Goal: Task Accomplishment & Management: Complete application form

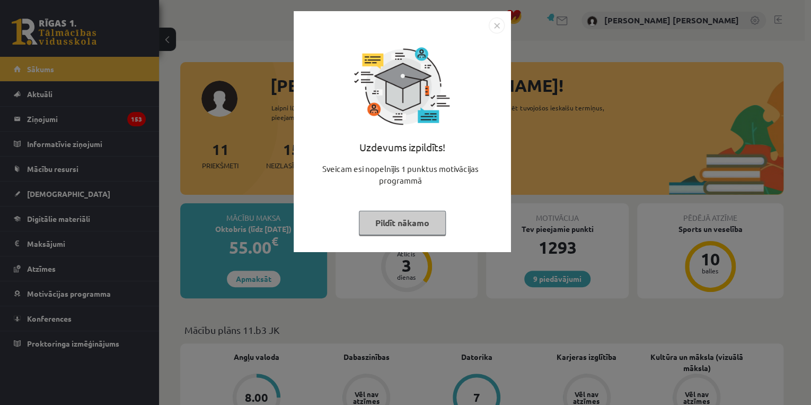
click at [502, 21] on img "Close" at bounding box center [497, 26] width 16 height 16
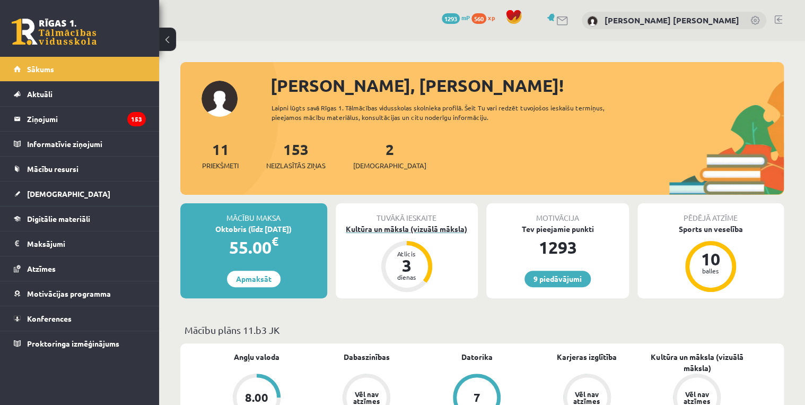
click at [430, 231] on div "Kultūra un māksla (vizuālā māksla)" at bounding box center [407, 228] width 143 height 11
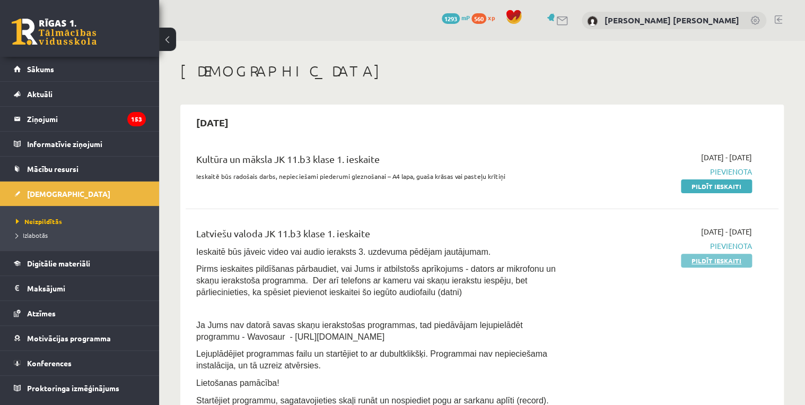
click at [711, 263] on link "Pildīt ieskaiti" at bounding box center [716, 261] width 71 height 14
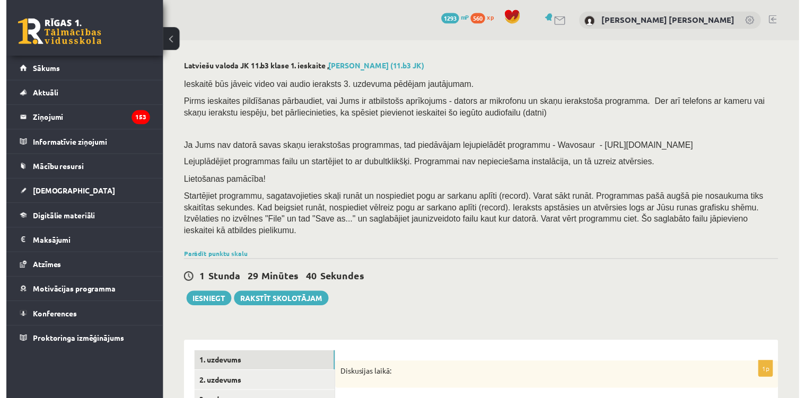
scroll to position [212, 0]
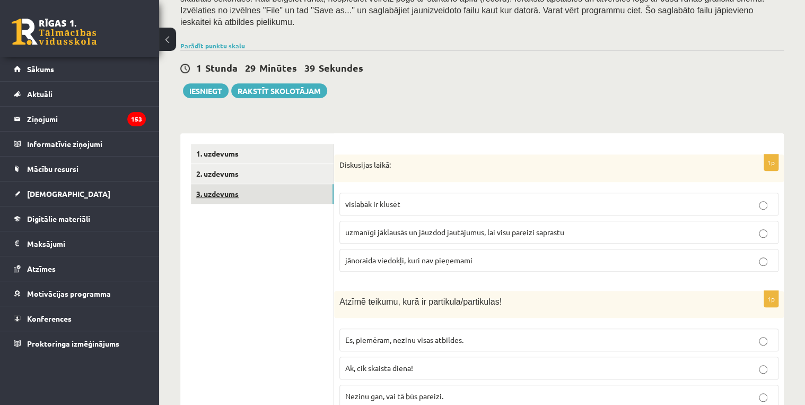
click at [231, 184] on link "3. uzdevums" at bounding box center [262, 194] width 143 height 20
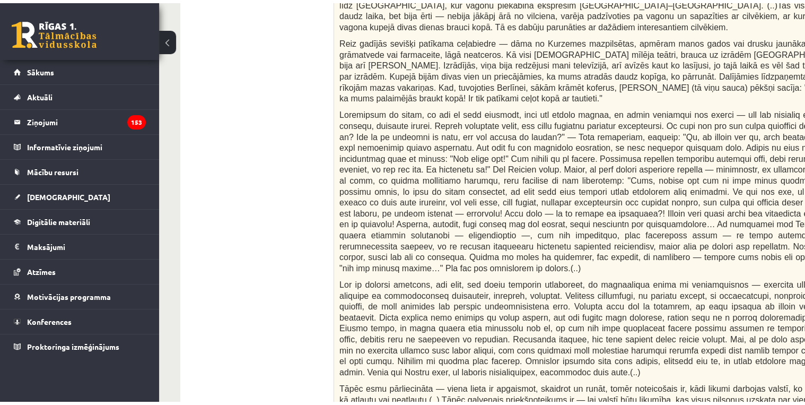
scroll to position [170, 0]
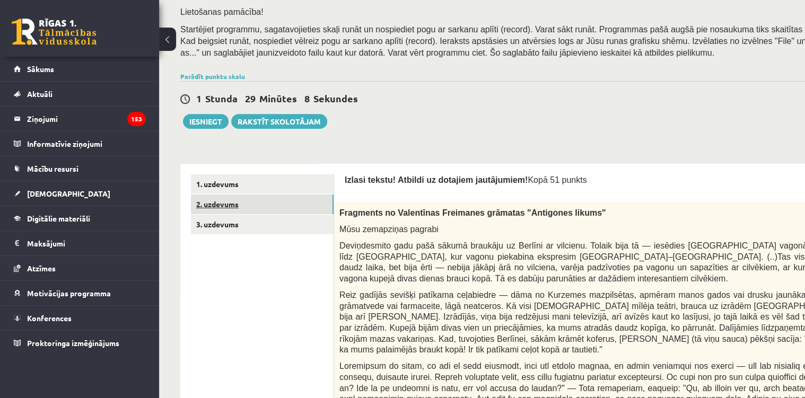
click at [265, 208] on link "2. uzdevums" at bounding box center [262, 205] width 143 height 20
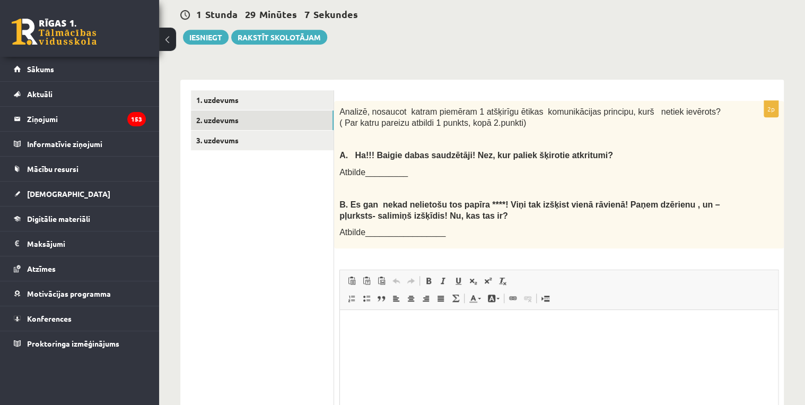
scroll to position [0, 0]
click at [263, 90] on link "1. uzdevums" at bounding box center [262, 100] width 143 height 20
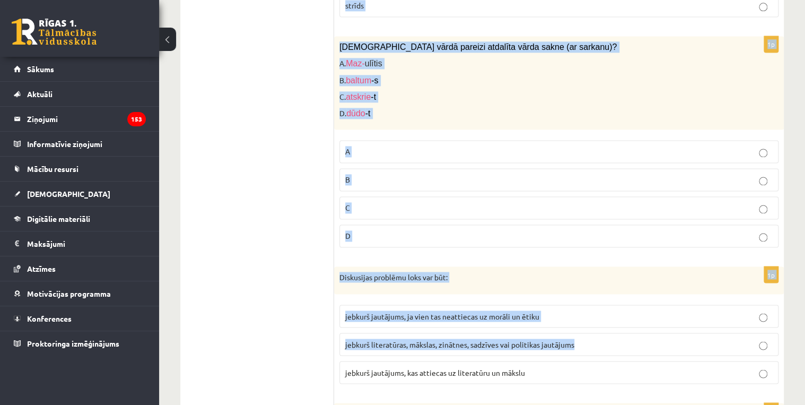
scroll to position [5075, 0]
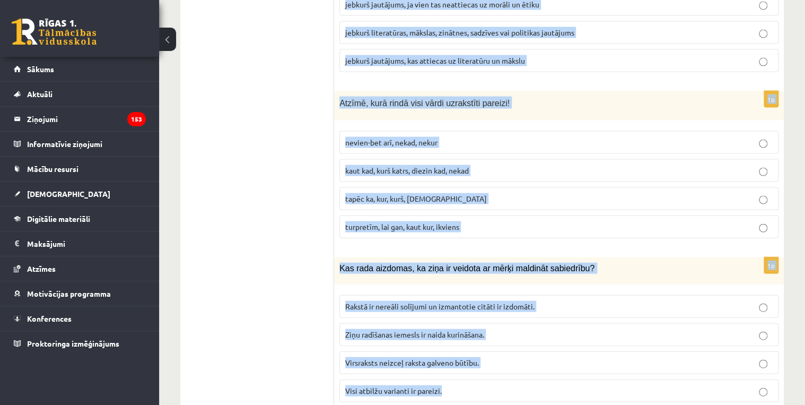
drag, startPoint x: 338, startPoint y: 136, endPoint x: 613, endPoint y: 357, distance: 353.4
copy form "Diskusijas laikā: vislabāk ir klusēt uzmanīgi jāklausās un jāuzdod jautājumus, …"
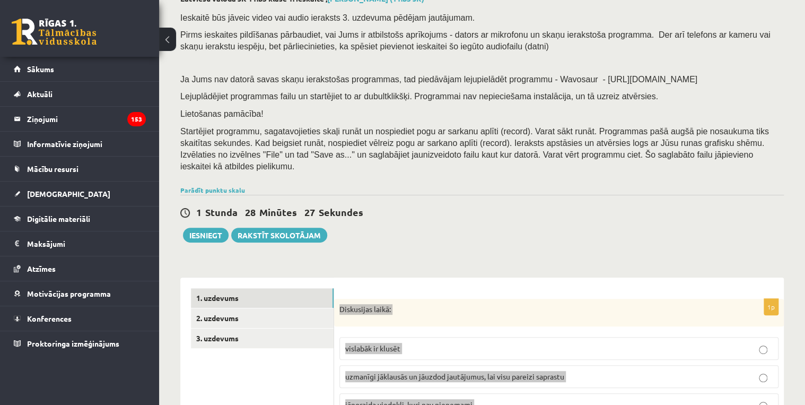
scroll to position [280, 0]
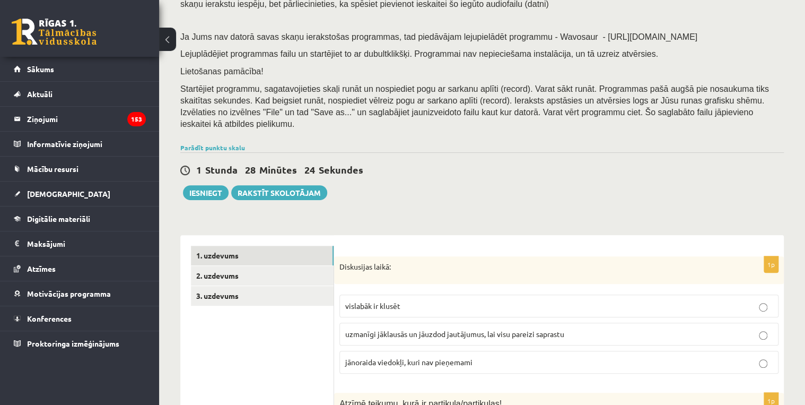
scroll to position [195, 0]
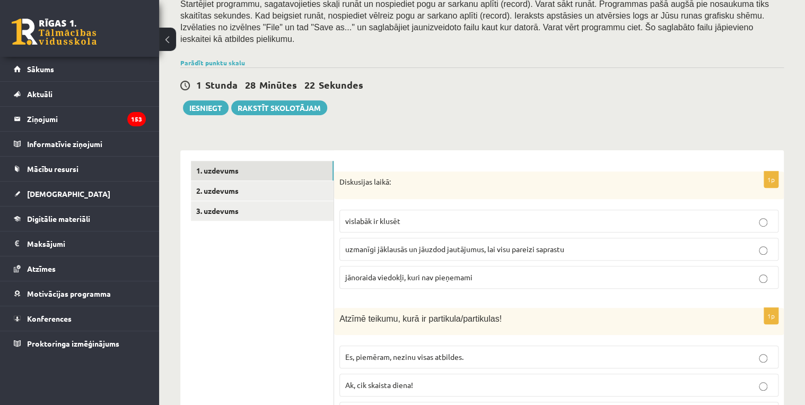
click at [377, 243] on p "uzmanīgi jāklausās un jāuzdod jautājumus, lai visu pareizi saprastu" at bounding box center [558, 248] width 427 height 11
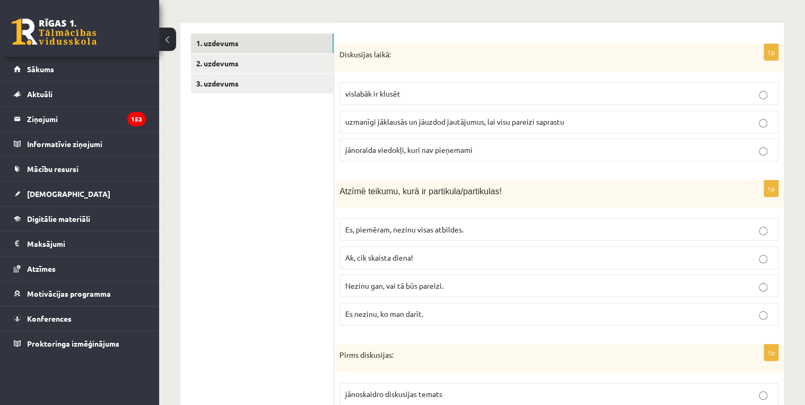
scroll to position [450, 0]
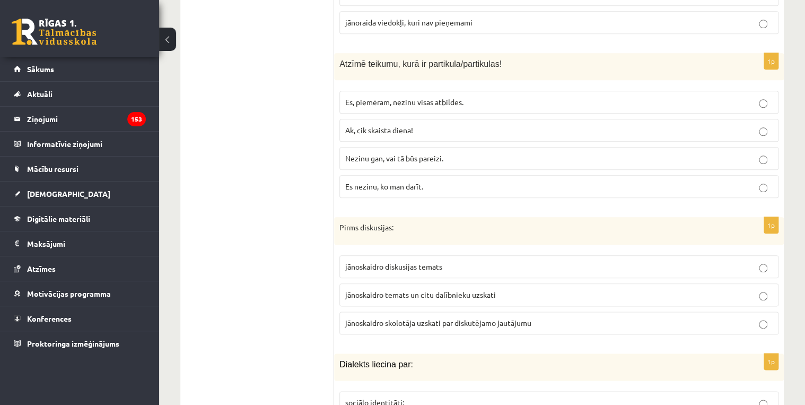
click at [389, 153] on span "Nezinu gan, vai tā būs pareizi." at bounding box center [394, 158] width 98 height 10
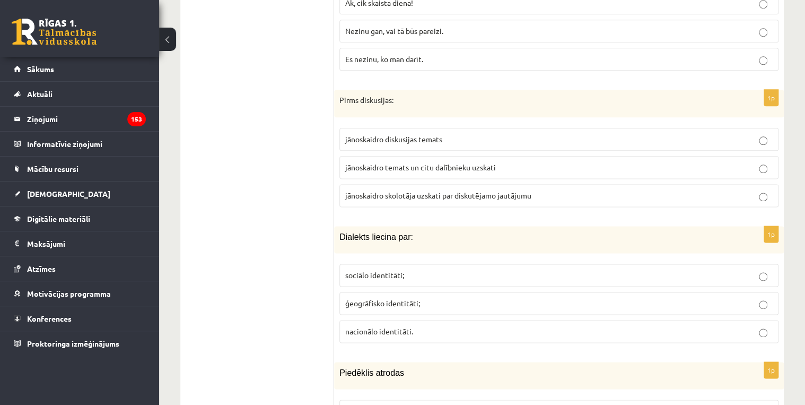
click at [382, 162] on span "jānoskaidro temats un citu dalībnieku uzskati" at bounding box center [420, 167] width 151 height 10
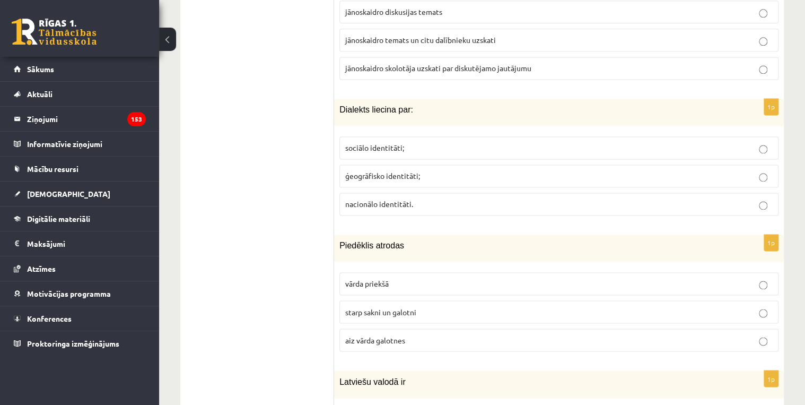
scroll to position [747, 0]
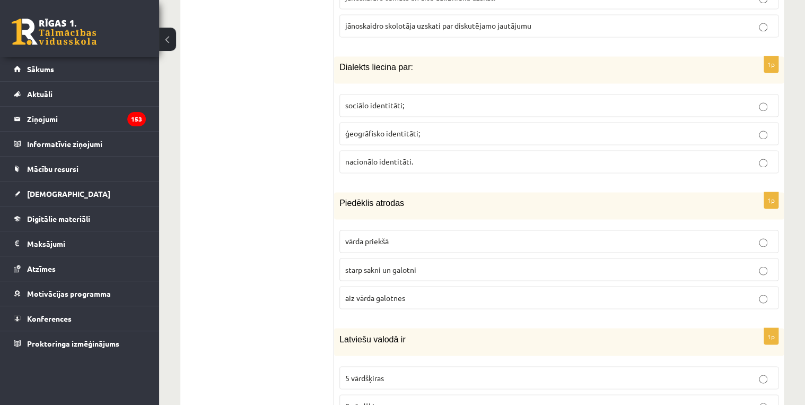
click at [377, 128] on span "ģeogrāfisko identitāti;" at bounding box center [382, 133] width 75 height 10
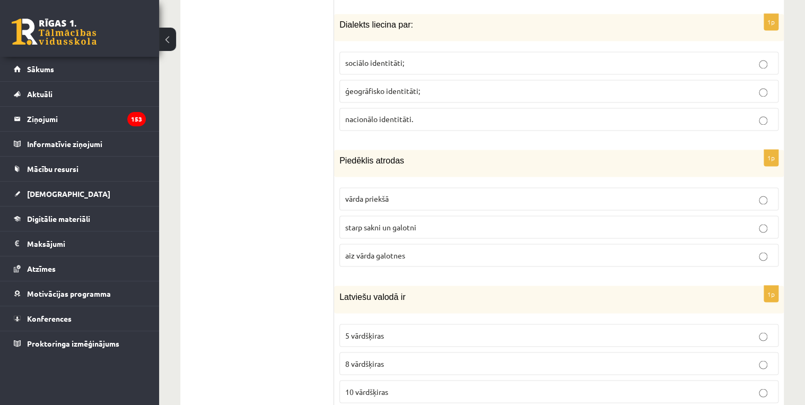
click at [387, 222] on span "starp sakni un galotni" at bounding box center [380, 227] width 71 height 10
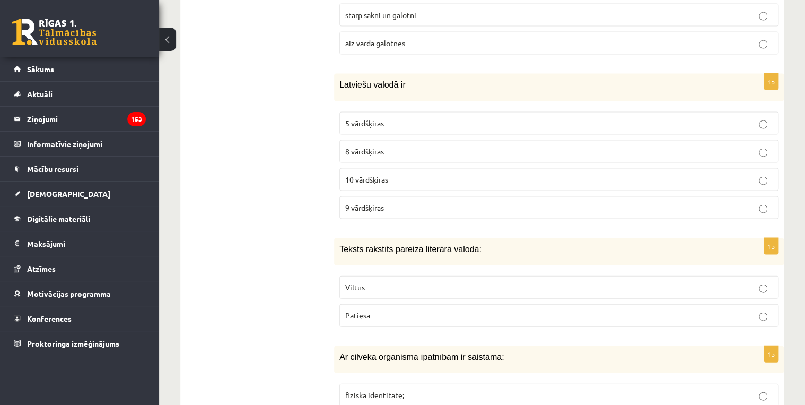
click at [423, 139] on label "8 vārdšķiras" at bounding box center [558, 150] width 439 height 23
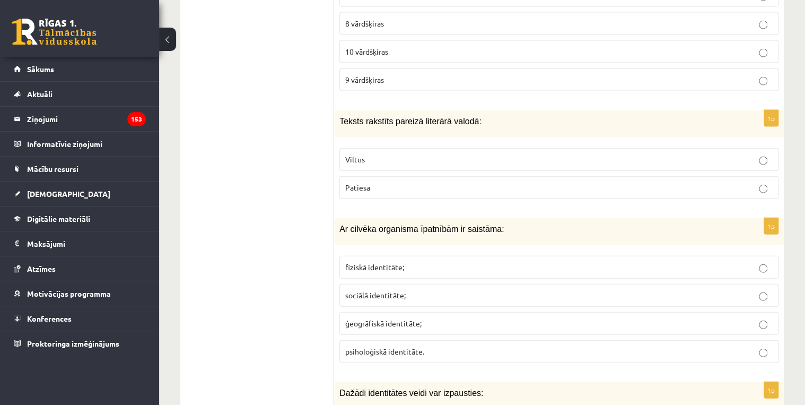
click at [440, 261] on p "fiziskā identitāte;" at bounding box center [558, 266] width 427 height 11
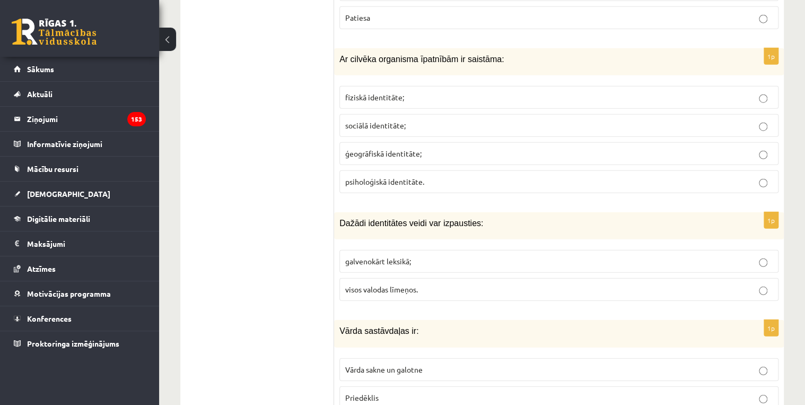
scroll to position [1383, 0]
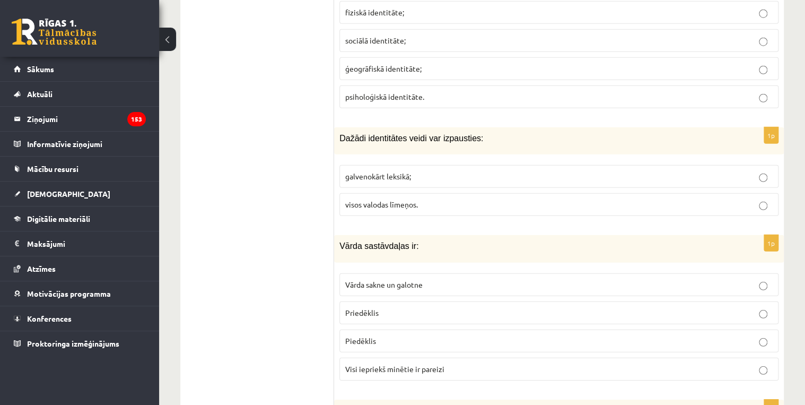
click at [404, 199] on span "visos valodas līmeņos." at bounding box center [381, 204] width 73 height 10
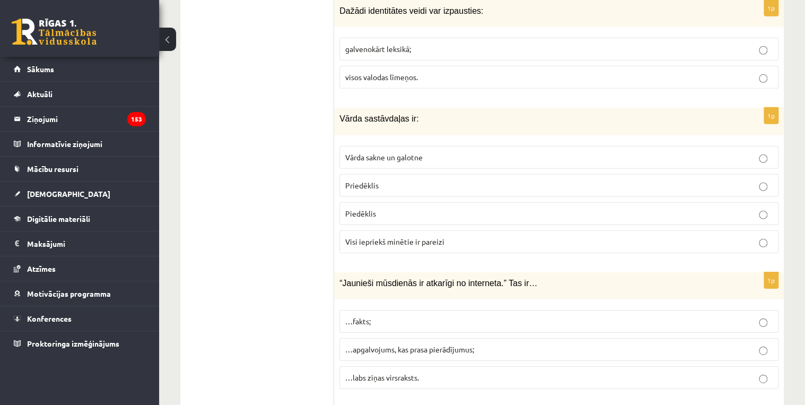
click at [392, 236] on p "Visi iepriekš minētie ir pareizi" at bounding box center [558, 241] width 427 height 11
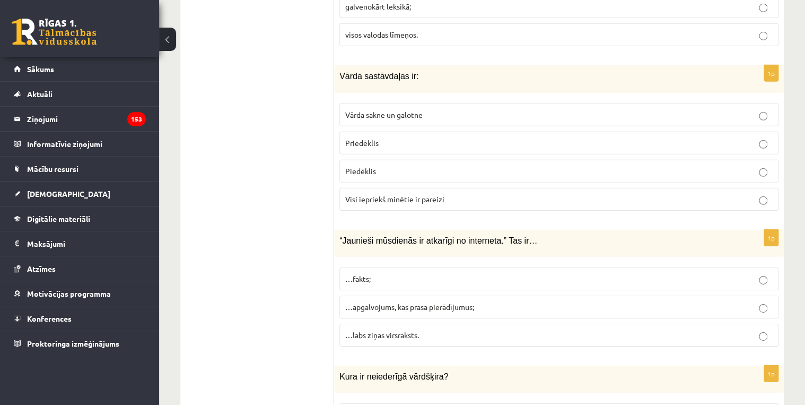
click at [442, 302] on span "…apgalvojums, kas prasa pierādījumus;" at bounding box center [409, 307] width 129 height 10
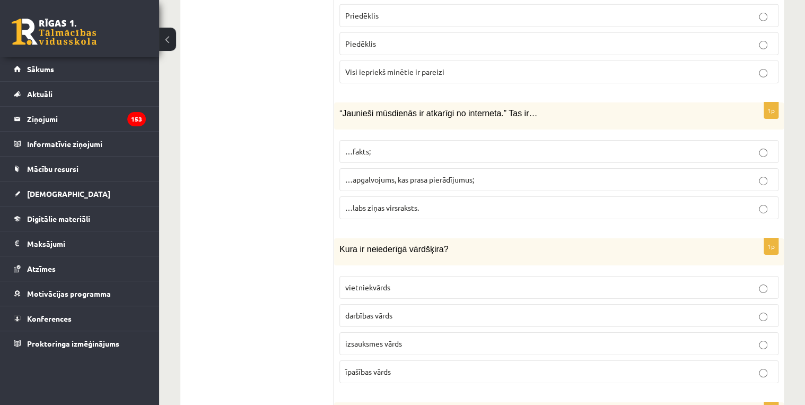
scroll to position [1723, 0]
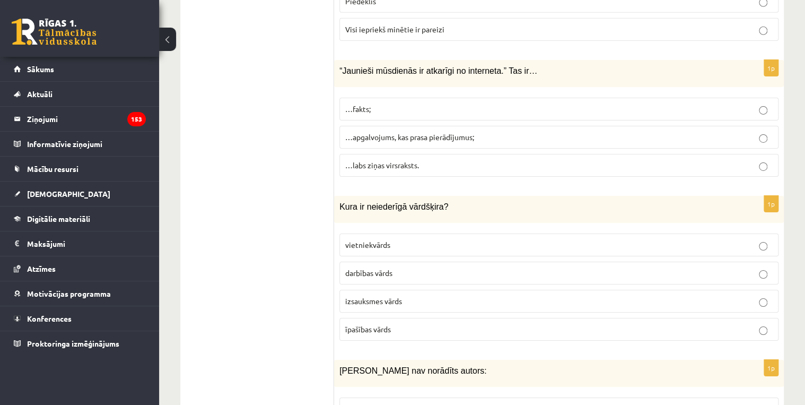
click at [392, 296] on span "izsauksmes vārds" at bounding box center [373, 301] width 57 height 10
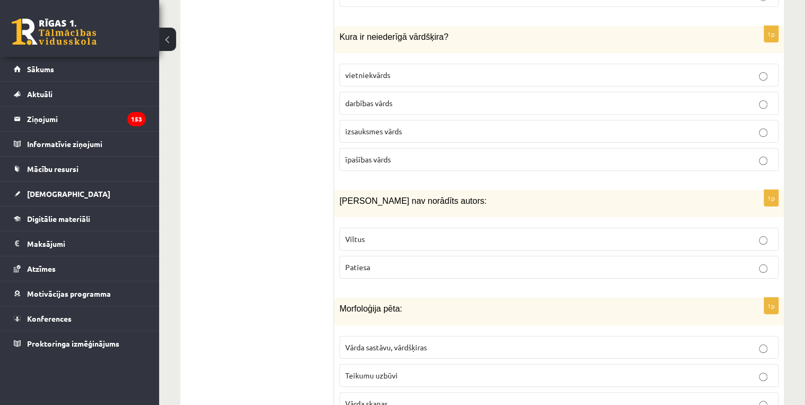
scroll to position [1935, 0]
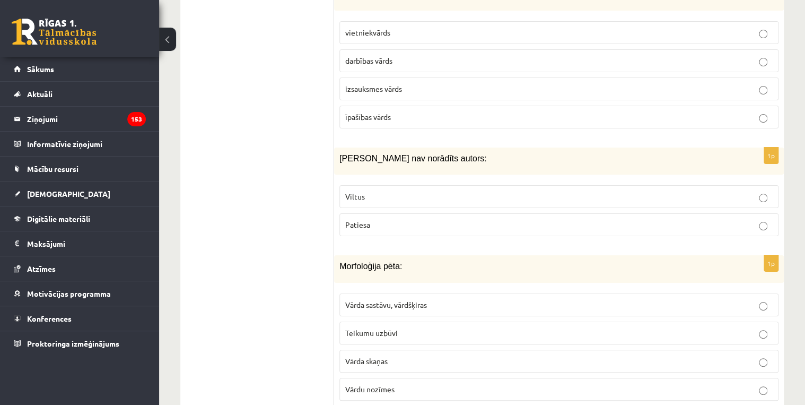
click at [363, 191] on p "Viltus" at bounding box center [558, 196] width 427 height 11
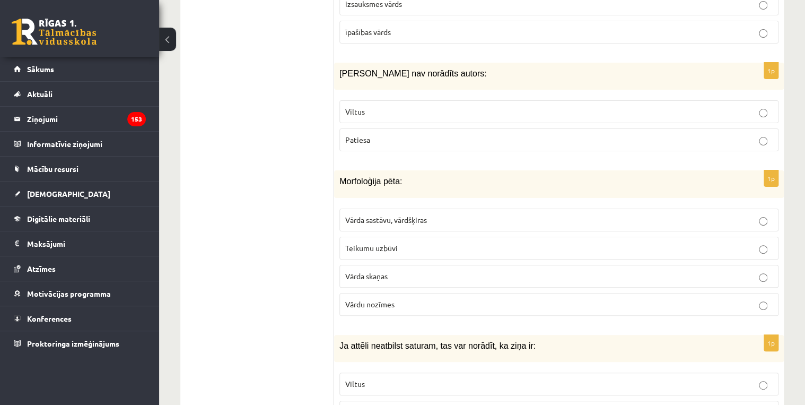
scroll to position [1977, 0]
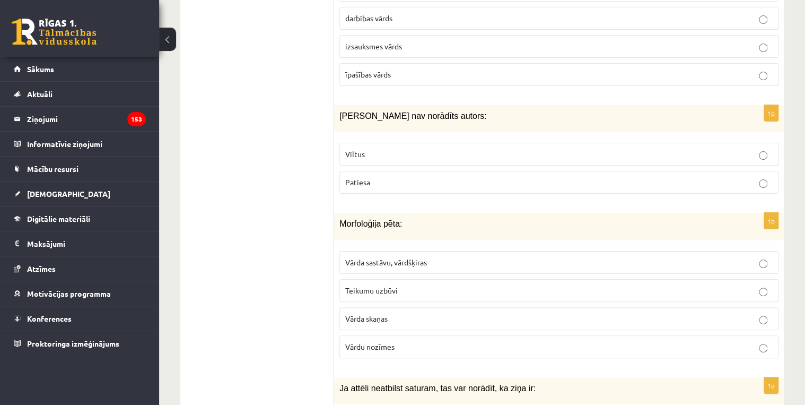
click at [394, 177] on p "Patiesa" at bounding box center [558, 182] width 427 height 11
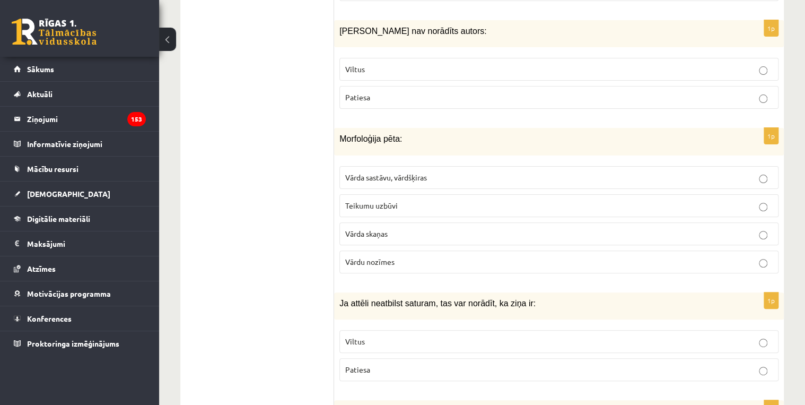
click at [375, 172] on span "Vārda sastāvu, vārdšķiras" at bounding box center [386, 177] width 82 height 10
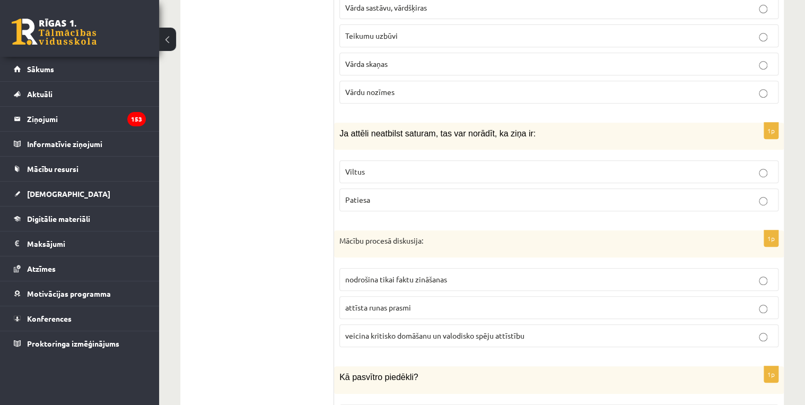
scroll to position [2189, 0]
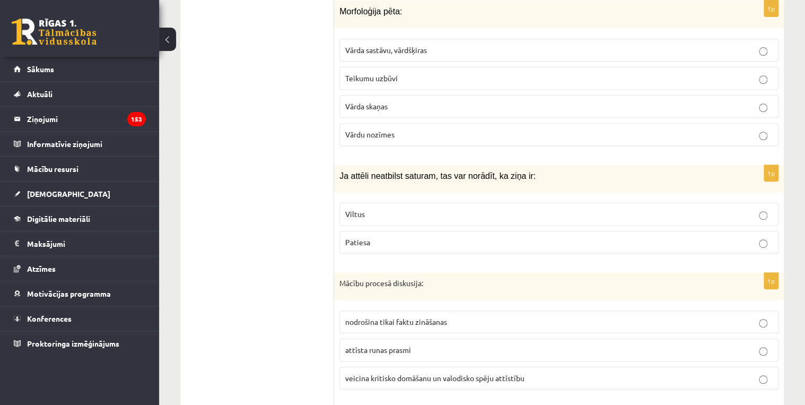
click at [427, 208] on p "Viltus" at bounding box center [558, 213] width 427 height 11
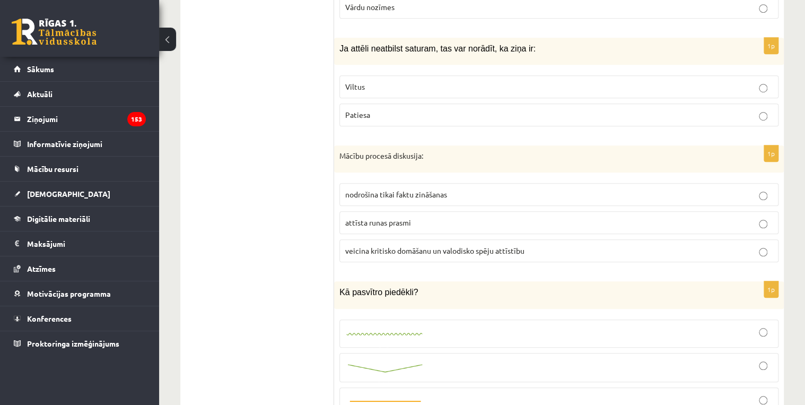
click at [392, 246] on span "veicina kritisko domāšanu un valodisko spēju attīstību" at bounding box center [434, 251] width 179 height 10
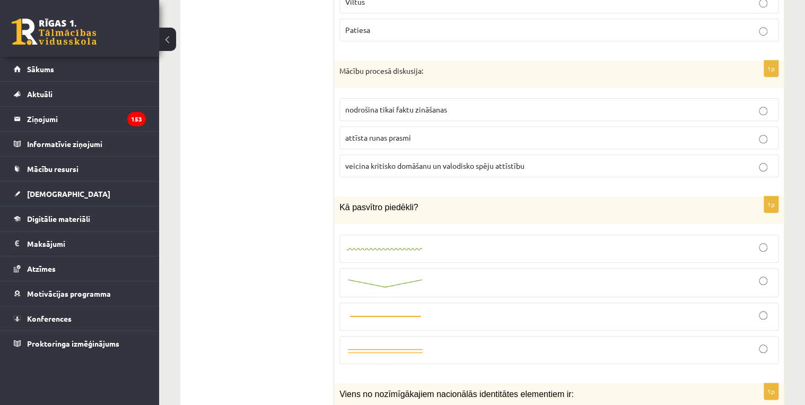
scroll to position [2444, 0]
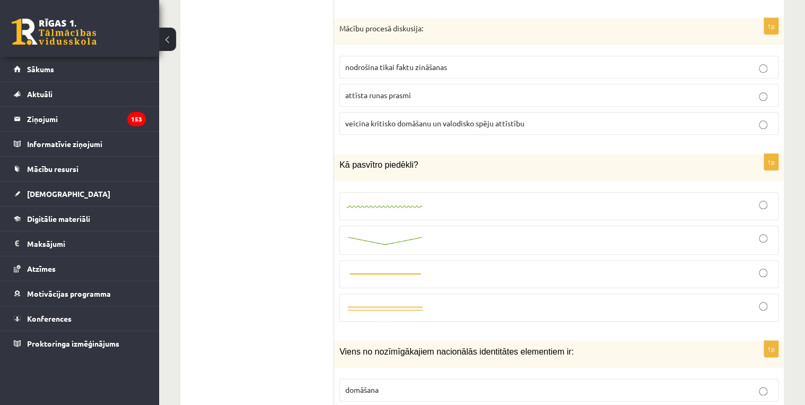
click at [429, 231] on div at bounding box center [558, 240] width 427 height 18
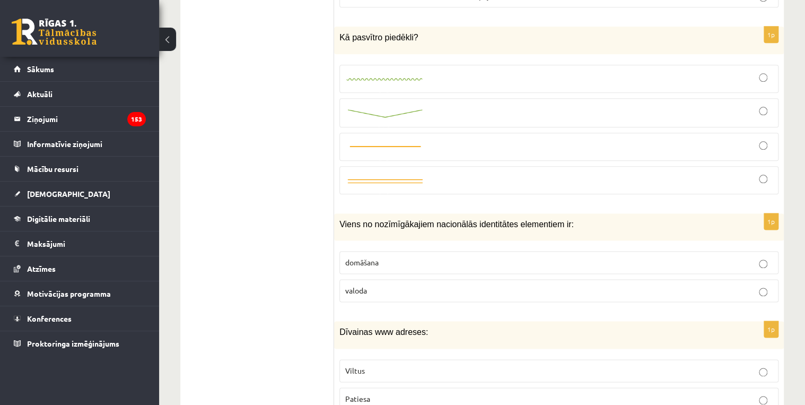
scroll to position [2614, 0]
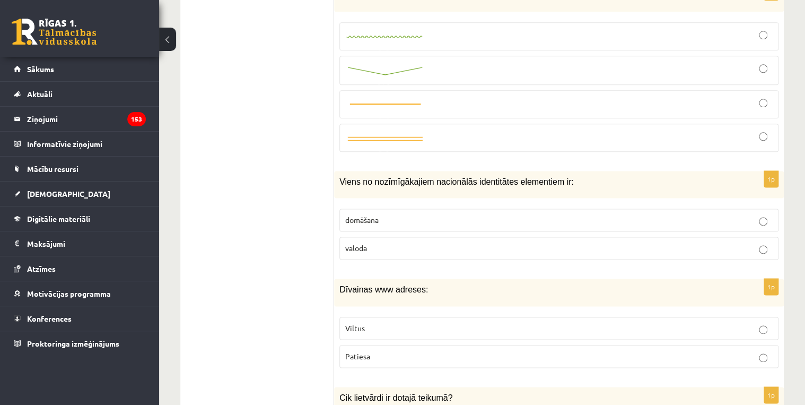
click at [422, 242] on p "valoda" at bounding box center [558, 247] width 427 height 11
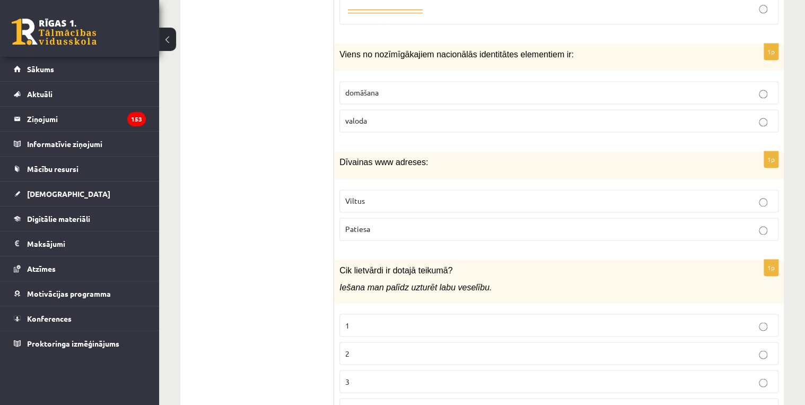
click at [354, 196] on span "Viltus" at bounding box center [355, 201] width 20 height 10
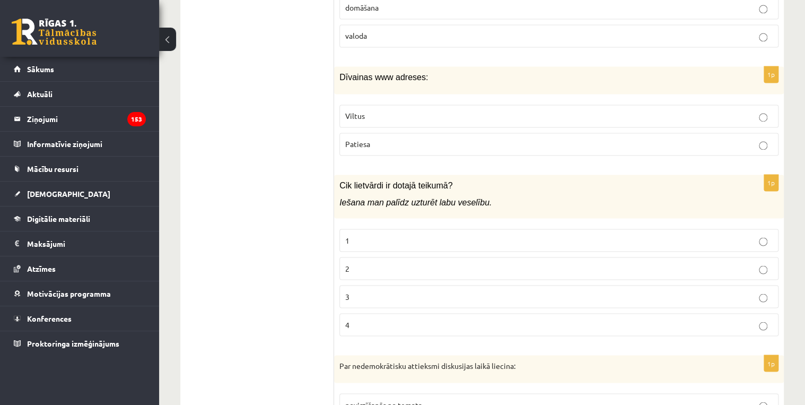
scroll to position [2911, 0]
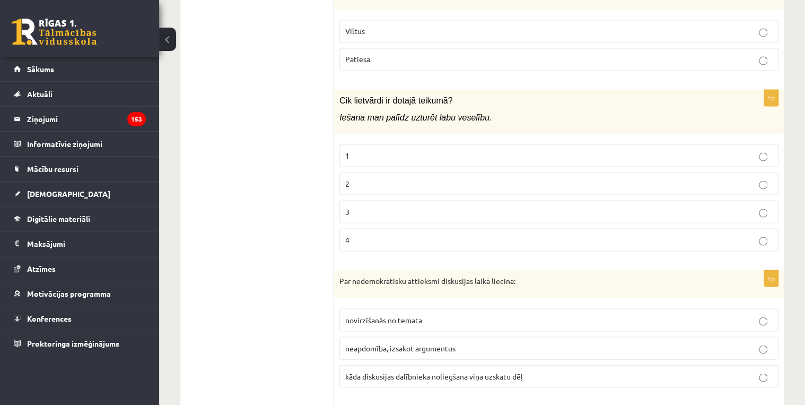
click at [374, 178] on p "2" at bounding box center [558, 183] width 427 height 11
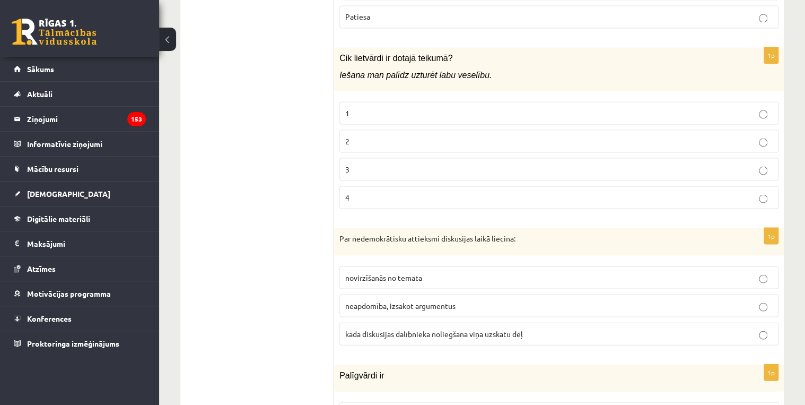
scroll to position [3038, 0]
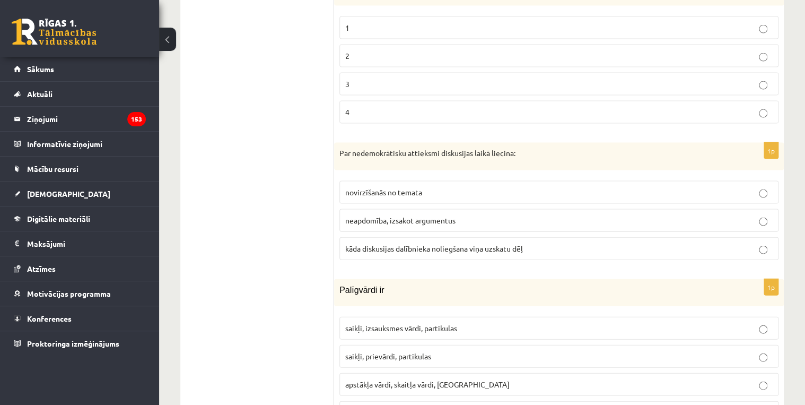
click at [409, 243] on span "kāda diskusijas dalībnieka noliegšana viņa uzskatu dēļ" at bounding box center [434, 248] width 178 height 10
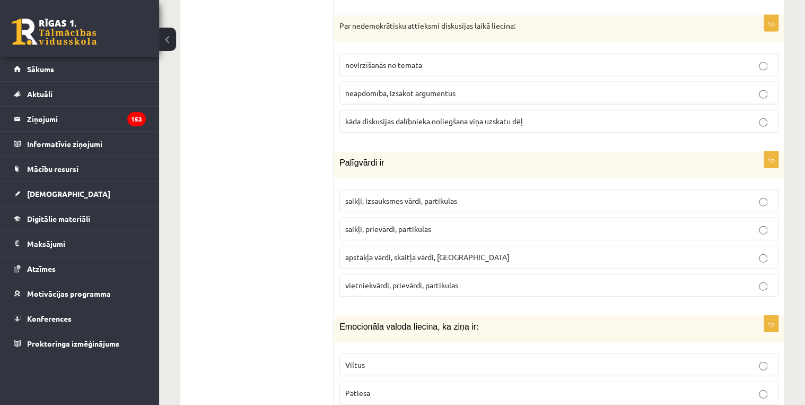
click at [385, 224] on span "saikļi, prievārdi, partikulas" at bounding box center [388, 229] width 86 height 10
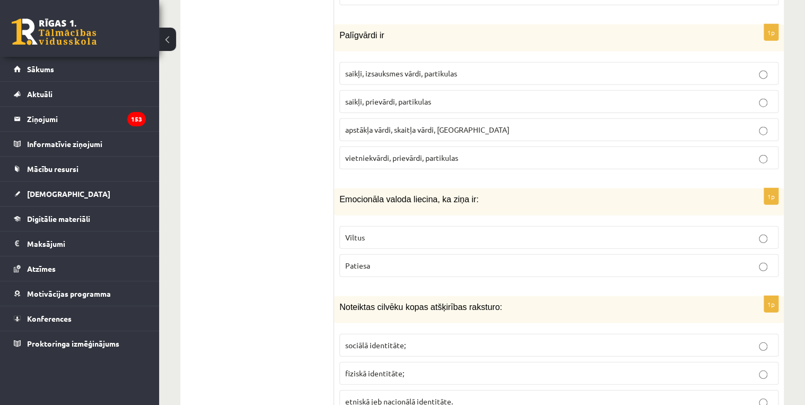
click at [376, 232] on p "Viltus" at bounding box center [558, 237] width 427 height 11
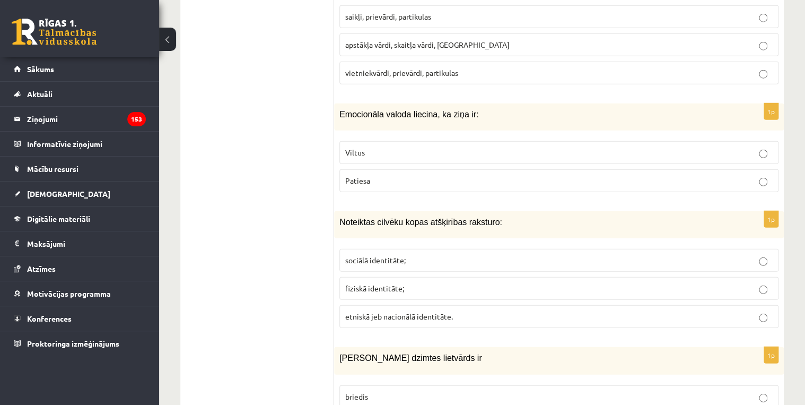
scroll to position [3420, 0]
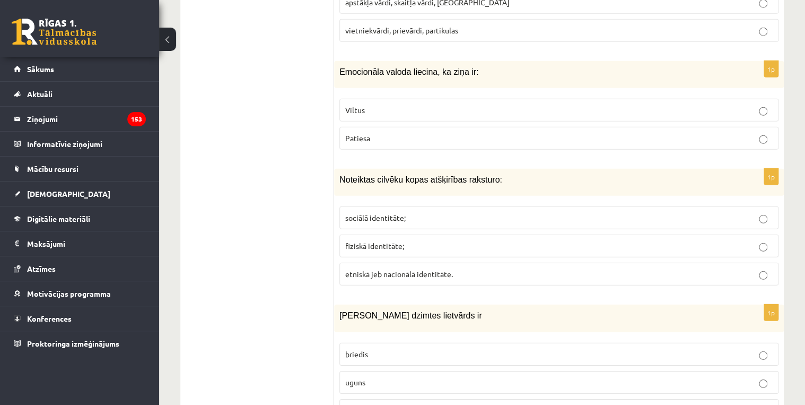
click at [438, 263] on label "etniskā jeb nacionālā identitāte." at bounding box center [558, 274] width 439 height 23
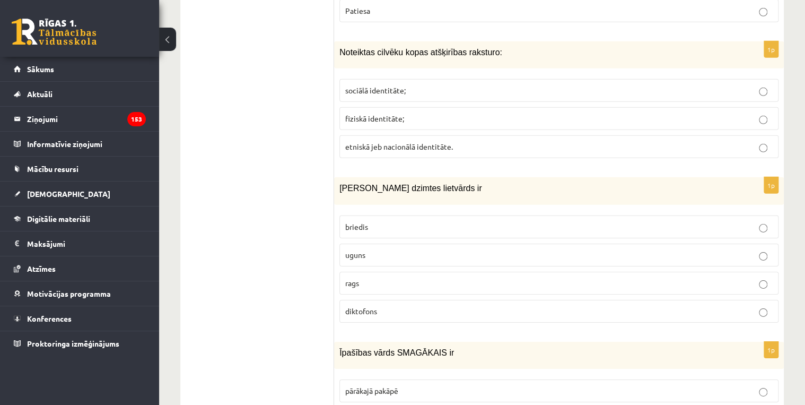
click at [367, 243] on label "uguns" at bounding box center [558, 254] width 439 height 23
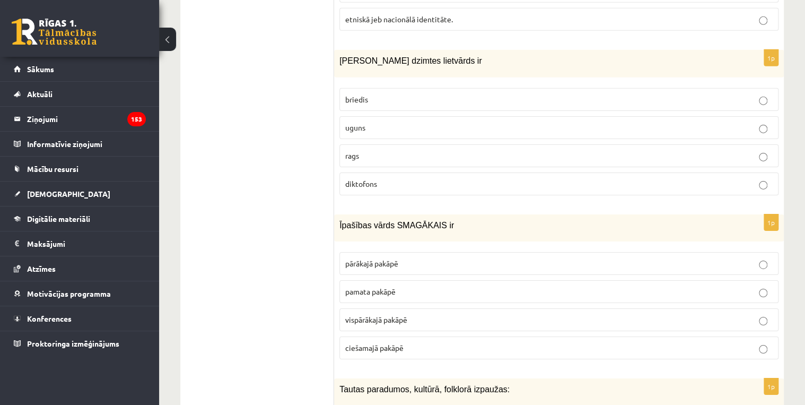
scroll to position [3759, 0]
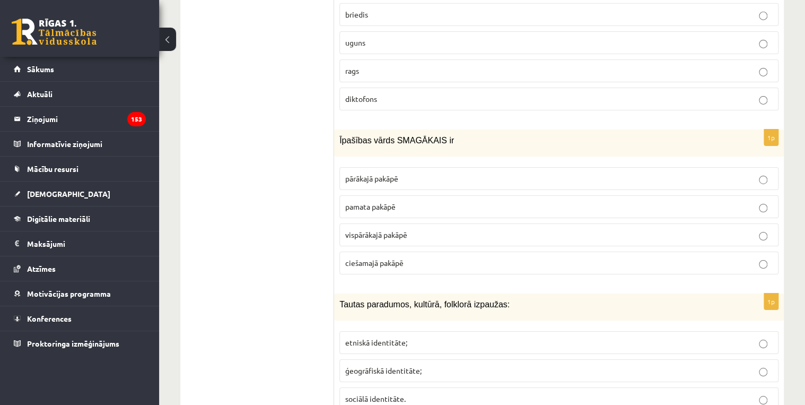
click at [373, 230] on span "vispārākajā pakāpē" at bounding box center [376, 235] width 62 height 10
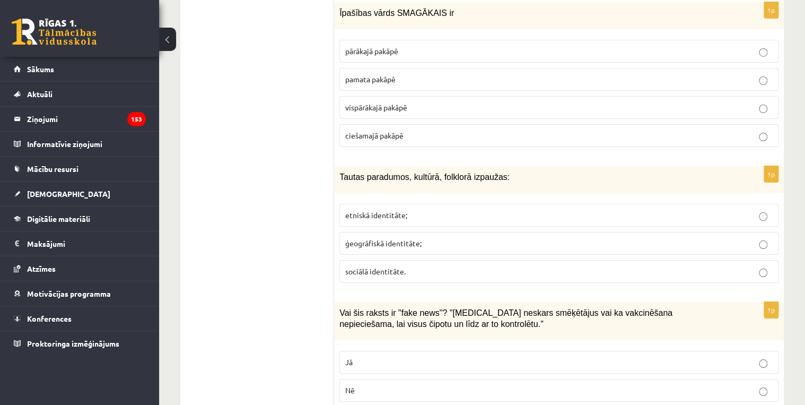
click at [429, 204] on label "etniskā identitāte;" at bounding box center [558, 215] width 439 height 23
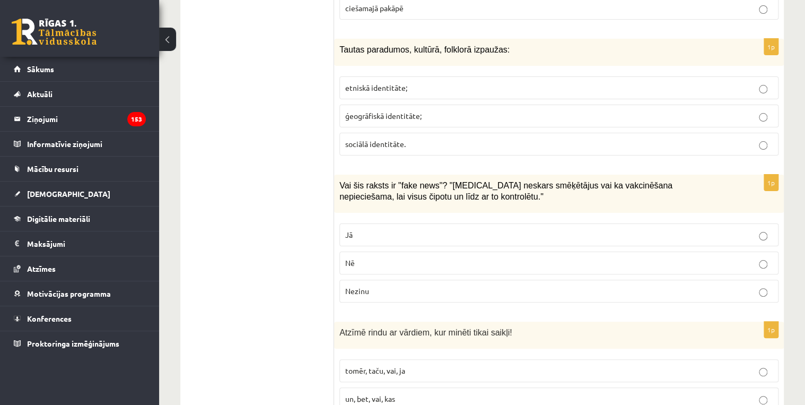
click at [438, 229] on p "Jā" at bounding box center [558, 234] width 427 height 11
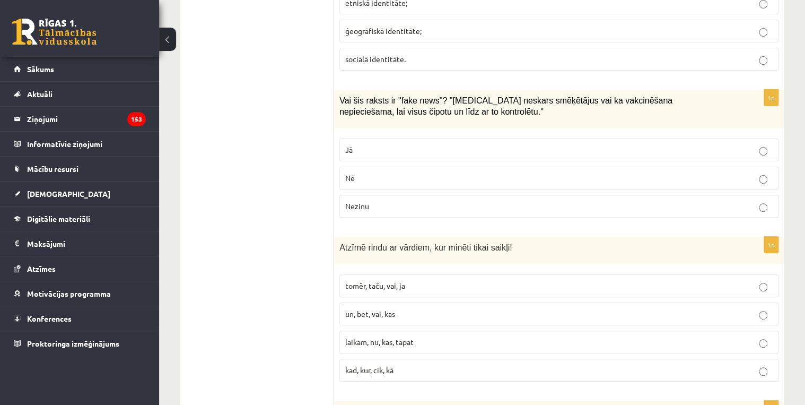
scroll to position [4184, 0]
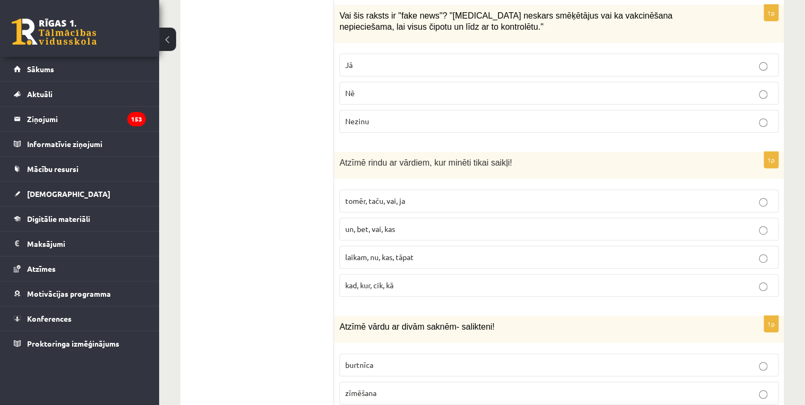
click at [361, 195] on p "tomēr, taču, vai, ja" at bounding box center [558, 200] width 427 height 11
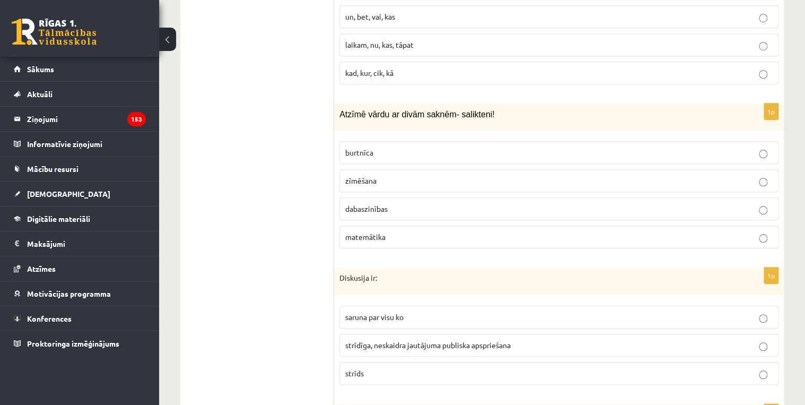
click at [381, 204] on span "dabaszinības" at bounding box center [366, 209] width 42 height 10
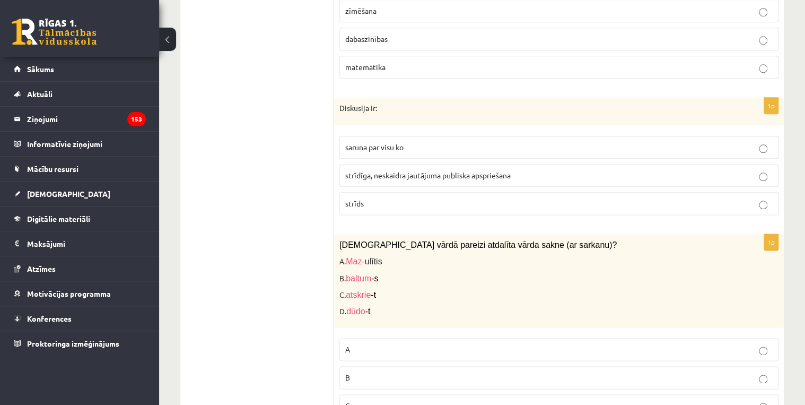
click at [356, 170] on p "strīdīga, neskaidra jautājuma publiska apspriešana" at bounding box center [558, 175] width 427 height 11
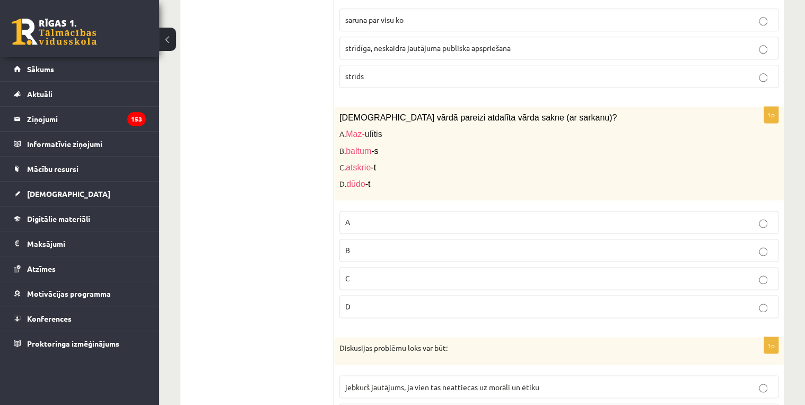
click at [356, 273] on p "C" at bounding box center [558, 278] width 427 height 11
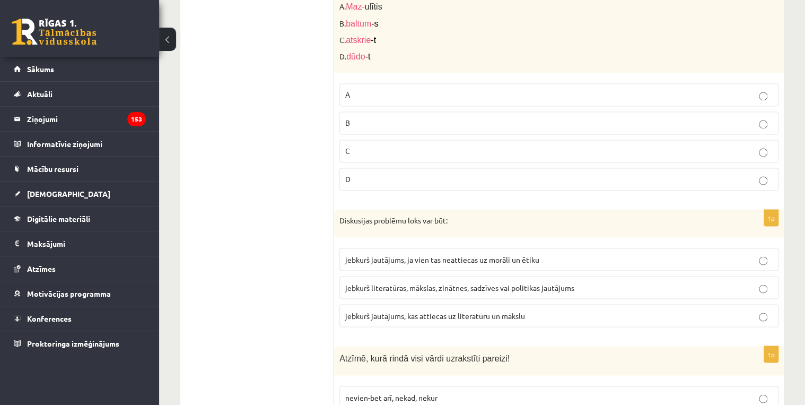
click at [392, 282] on span "jebkurš literatūras, mākslas, zinātnes, sadzīves vai politikas jautājums" at bounding box center [459, 287] width 229 height 10
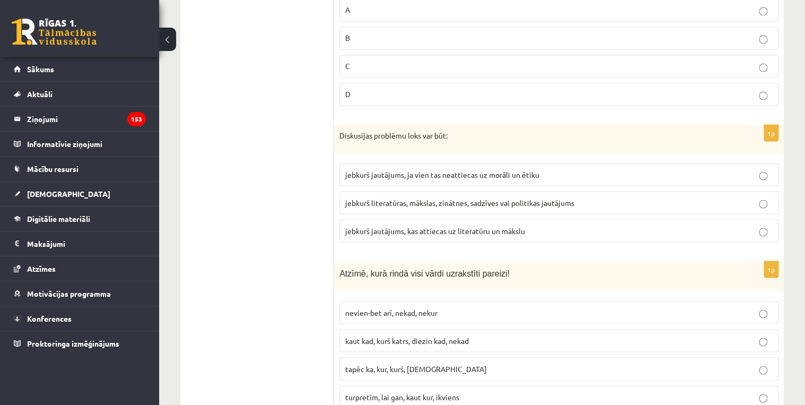
scroll to position [4990, 0]
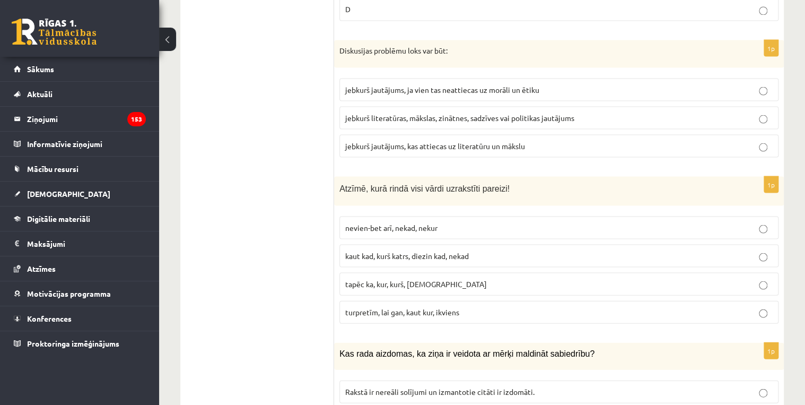
click at [385, 307] on span "turpretīm, lai gan, kaut kur, ikviens" at bounding box center [402, 312] width 114 height 10
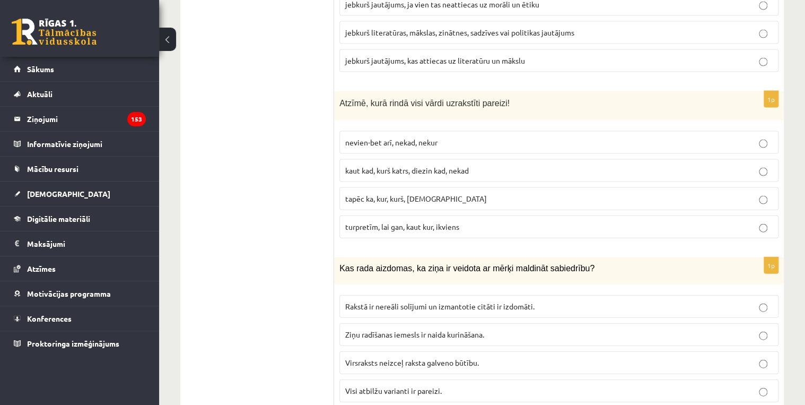
click at [389, 386] on span "Visi atbilžu varianti ir pareizi." at bounding box center [393, 391] width 97 height 10
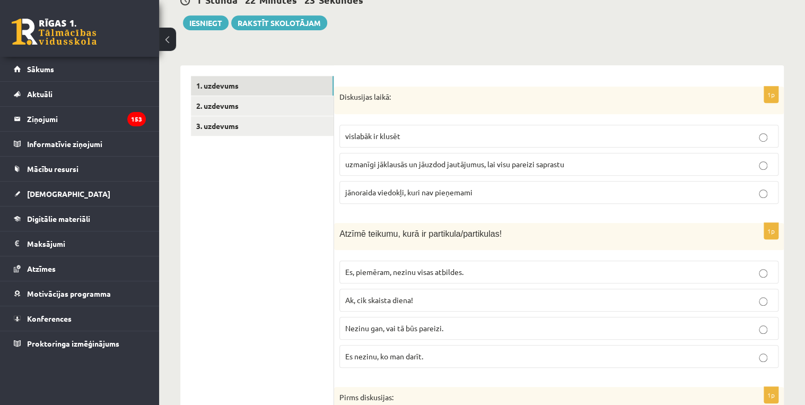
scroll to position [110, 0]
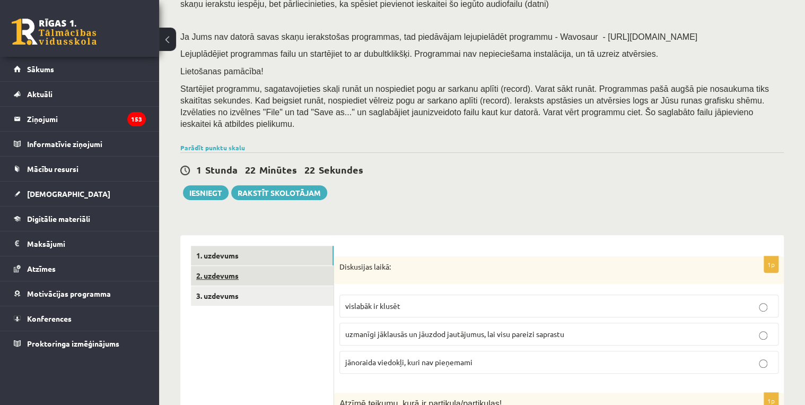
click at [228, 266] on link "2. uzdevums" at bounding box center [262, 276] width 143 height 20
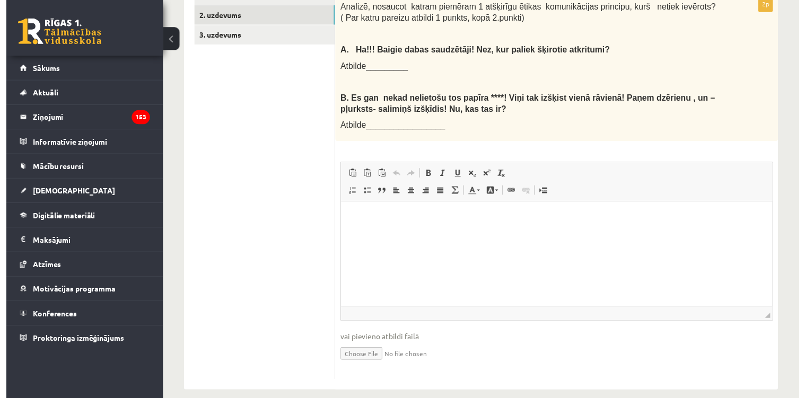
scroll to position [286, 0]
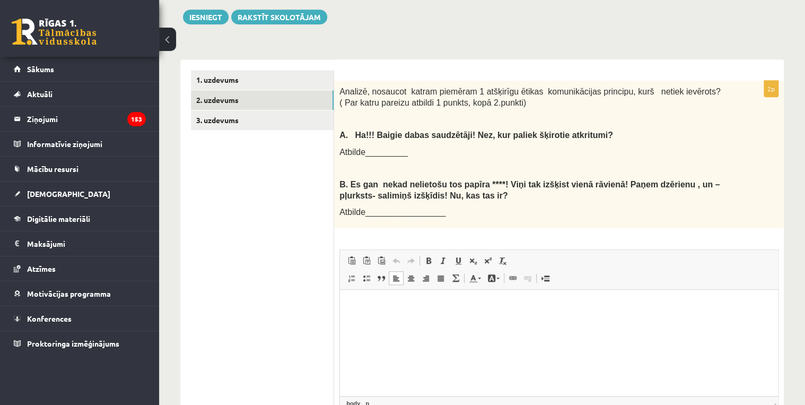
click at [373, 300] on p "Editor, wiswyg-editor-user-answer-47433782715860" at bounding box center [559, 305] width 417 height 11
drag, startPoint x: 420, startPoint y: 318, endPoint x: 414, endPoint y: 318, distance: 5.8
click at [414, 318] on p "**********" at bounding box center [559, 311] width 417 height 22
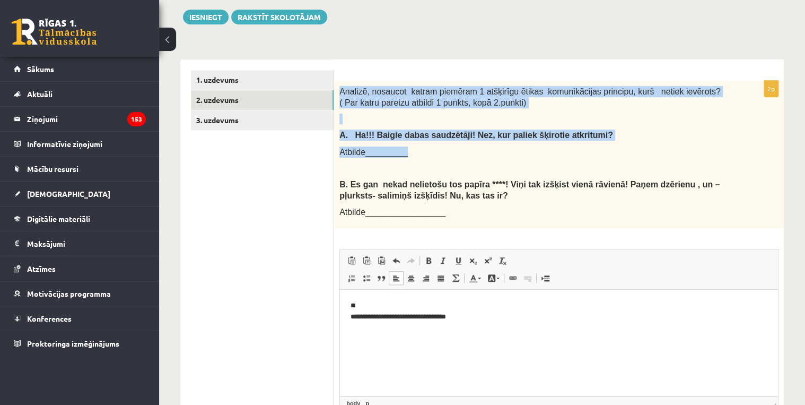
drag, startPoint x: 339, startPoint y: 77, endPoint x: 490, endPoint y: 140, distance: 163.3
click at [491, 140] on div "Analizē, nosaucot katram piemēram 1 atšķirīgu ētikas komunikācijas principu, ku…" at bounding box center [559, 154] width 450 height 147
copy div "Analizē, nosaucot katram piemēram 1 atšķirīgu ētikas komunikācijas principu, ku…"
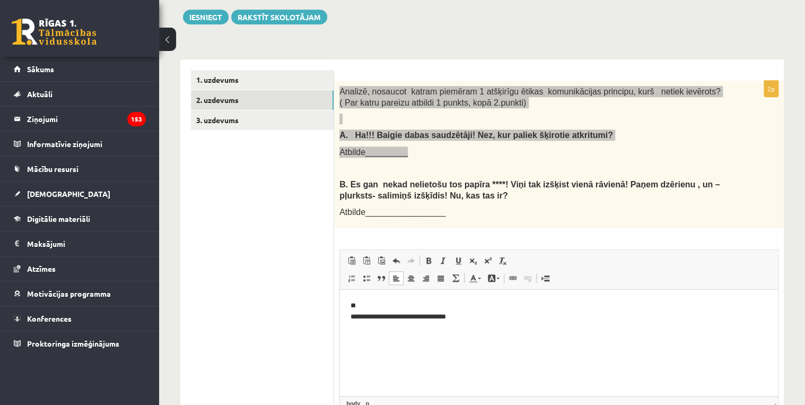
click at [384, 308] on p "**********" at bounding box center [559, 311] width 417 height 22
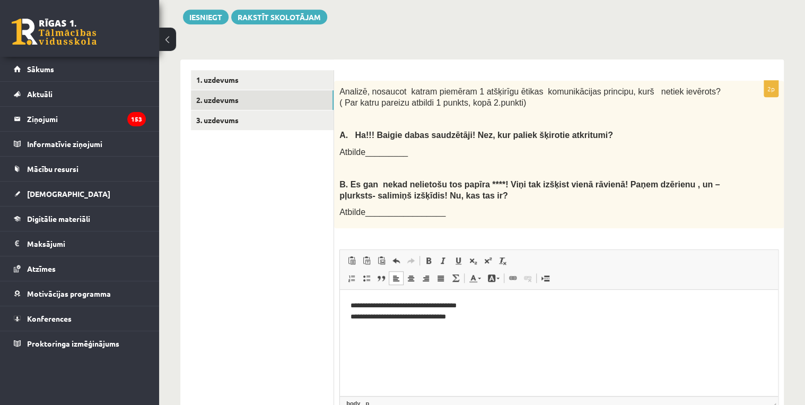
click at [509, 163] on p at bounding box center [532, 168] width 386 height 11
click at [210, 110] on link "3. uzdevums" at bounding box center [262, 120] width 143 height 20
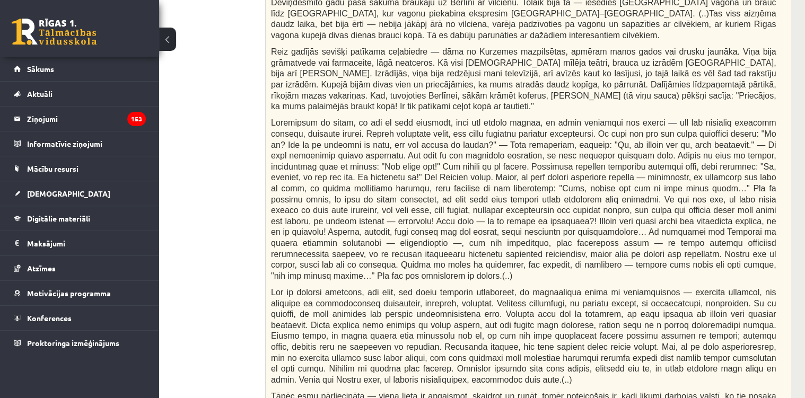
scroll to position [583, 68]
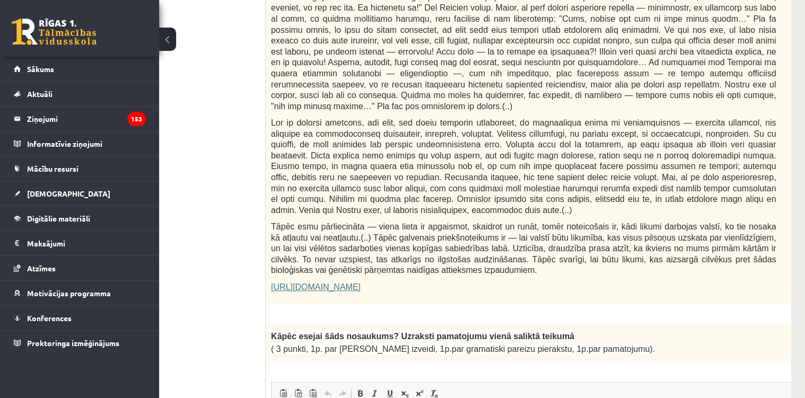
click at [359, 283] on link "[URL][DOMAIN_NAME]" at bounding box center [316, 287] width 90 height 9
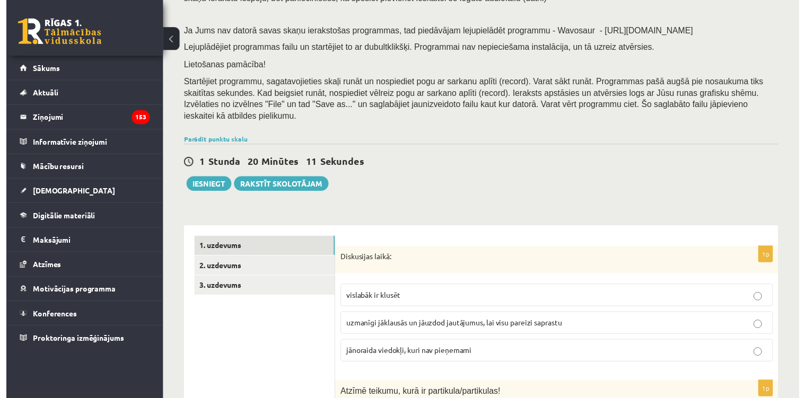
scroll to position [74, 0]
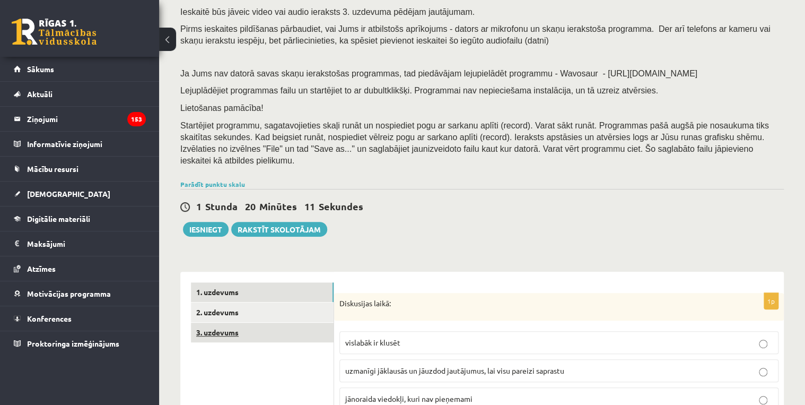
click at [237, 326] on link "3. uzdevums" at bounding box center [262, 332] width 143 height 20
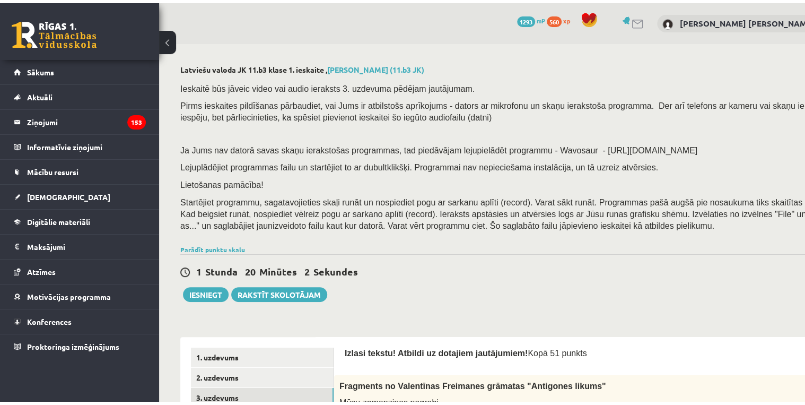
scroll to position [85, 0]
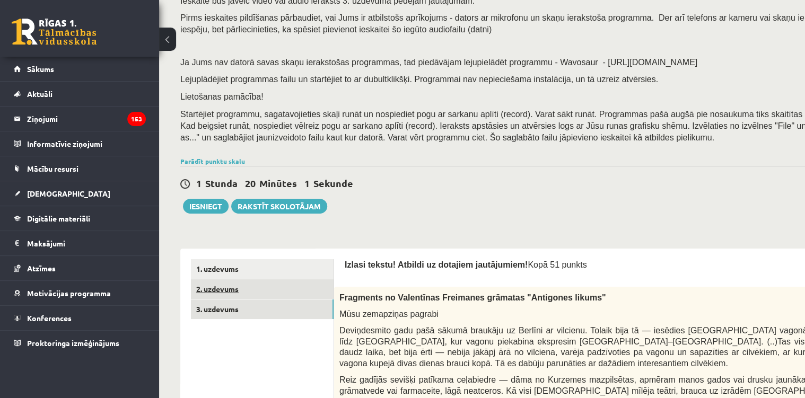
click at [256, 289] on link "2. uzdevums" at bounding box center [262, 290] width 143 height 20
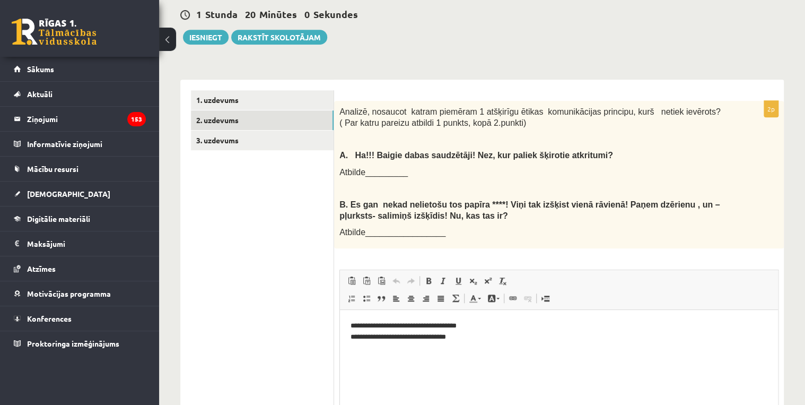
scroll to position [0, 0]
click at [267, 90] on link "1. uzdevums" at bounding box center [262, 100] width 143 height 20
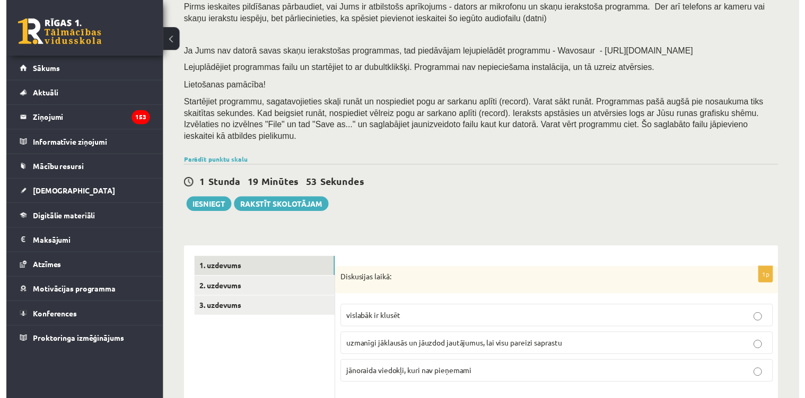
scroll to position [181, 0]
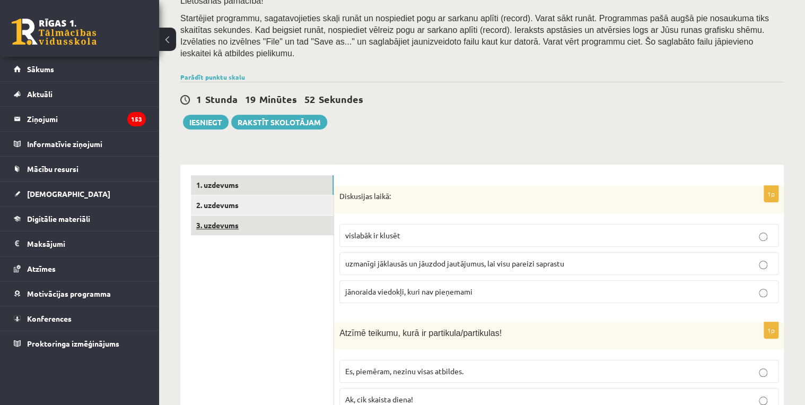
click at [265, 215] on link "3. uzdevums" at bounding box center [262, 225] width 143 height 20
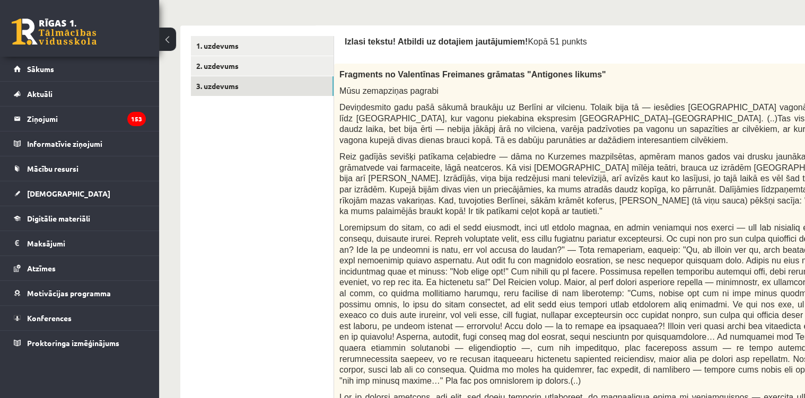
scroll to position [223, 0]
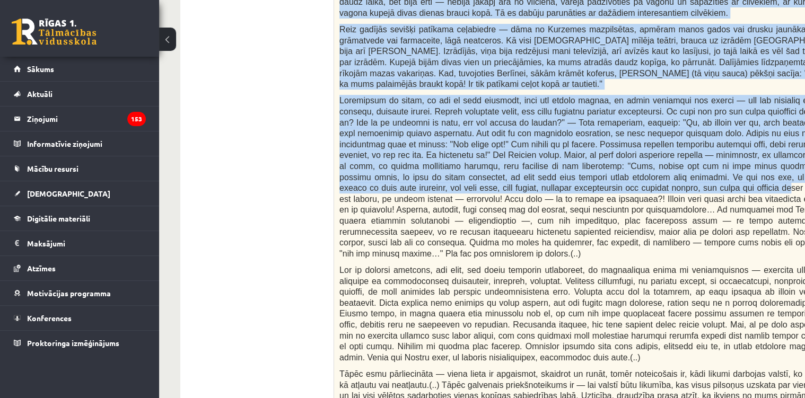
drag, startPoint x: 346, startPoint y: 126, endPoint x: 566, endPoint y: 186, distance: 228.6
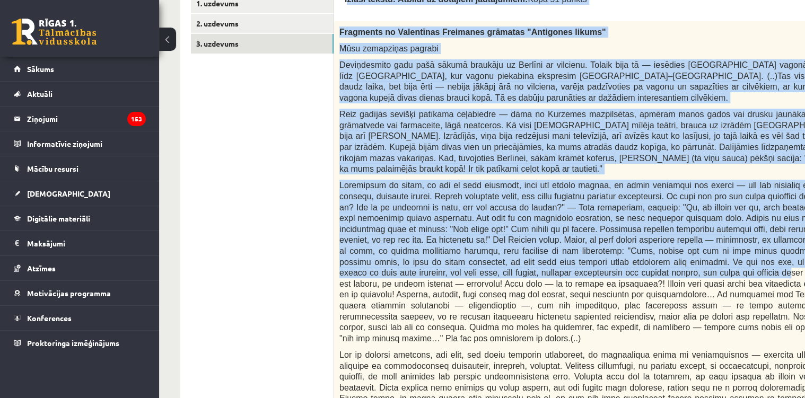
scroll to position [266, 0]
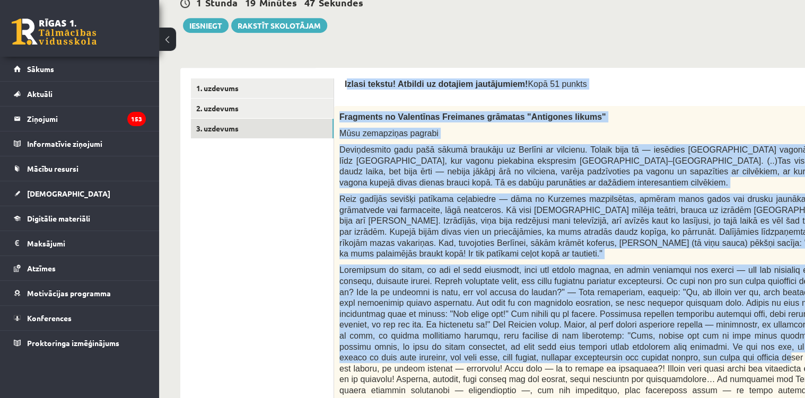
click at [425, 180] on p "Deviņdesmito gadu pašā sākumā braukāju uz Berlīni ar vilcienu. Tolaik bija tā —…" at bounding box center [591, 165] width 505 height 43
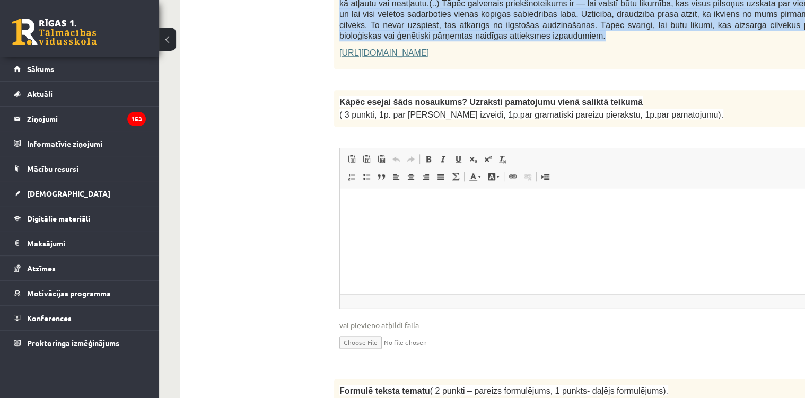
scroll to position [690, 0]
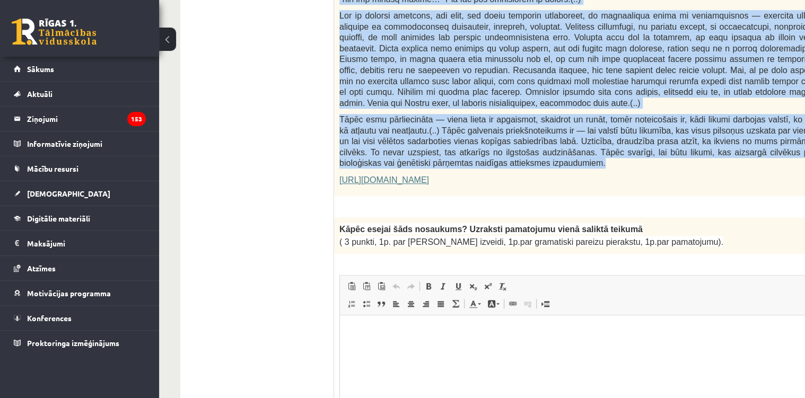
drag, startPoint x: 340, startPoint y: 116, endPoint x: 583, endPoint y: 140, distance: 244.1
copy div "Fragments no Valentīnas Freimanes grāmatas "Antigones likums" Mūsu zemapziņas p…"
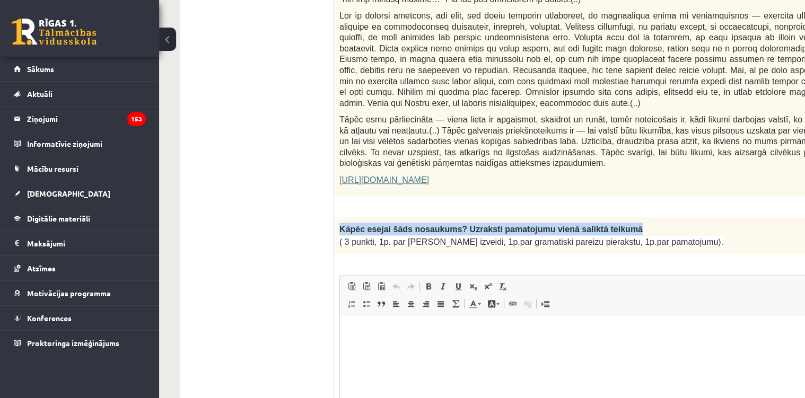
drag, startPoint x: 339, startPoint y: 202, endPoint x: 605, endPoint y: 208, distance: 265.8
click at [605, 217] on div "Kāpēc esejai šāds nosaukums? Uzraksti pamatojumu vienā saliktā teikumā ( 3 punk…" at bounding box center [618, 235] width 569 height 37
copy span "Kāpēc esejai šāds nosaukums? Uzraksti pamatojumu vienā saliktā teikumā"
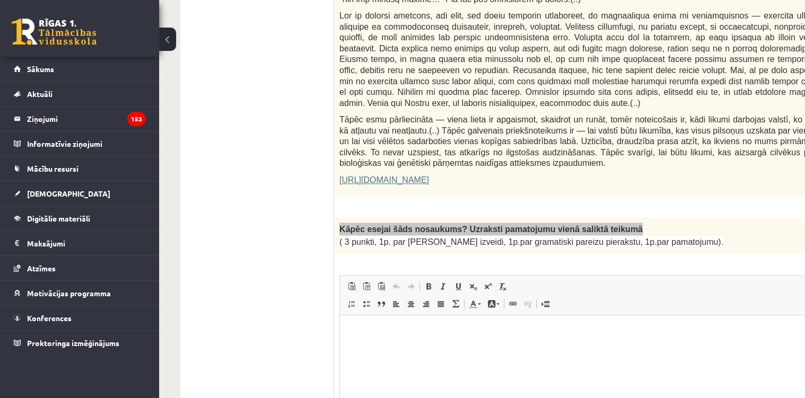
click at [442, 347] on html at bounding box center [618, 331] width 557 height 32
click at [537, 331] on p "**********" at bounding box center [605, 331] width 508 height 11
click at [580, 335] on p "**********" at bounding box center [605, 331] width 508 height 11
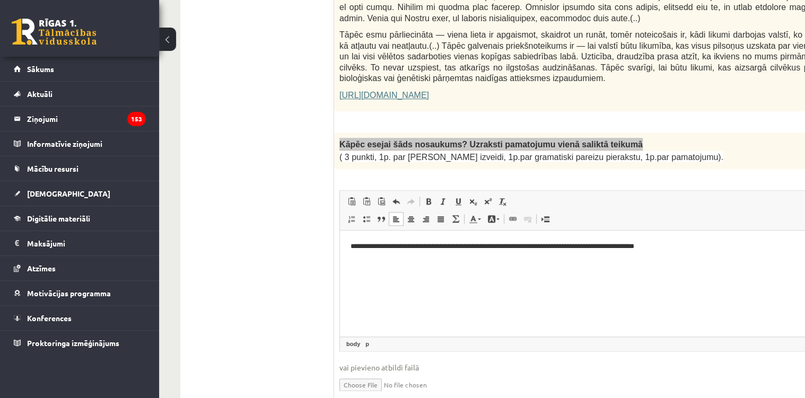
scroll to position [1029, 0]
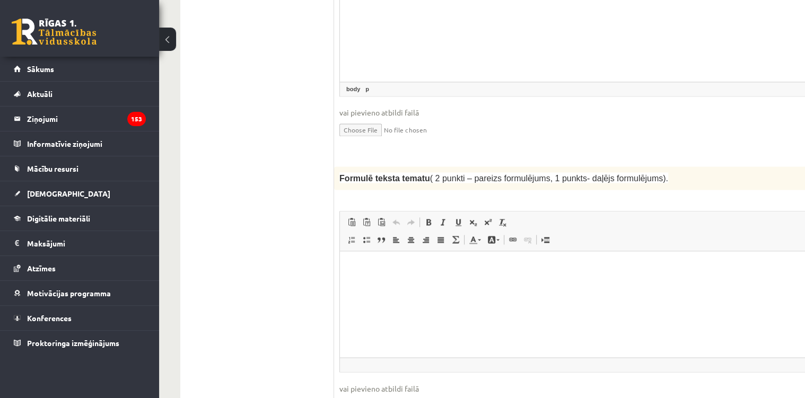
click at [463, 260] on html at bounding box center [618, 268] width 557 height 32
drag, startPoint x: 339, startPoint y: 152, endPoint x: 418, endPoint y: 157, distance: 79.2
click at [418, 167] on div "Formulē teksta tematu ( 2 punkti – pareizs formulējums, 1 punkts- daļējs formul…" at bounding box center [618, 178] width 569 height 23
copy span "Formulē teksta tematu"
click at [416, 284] on html at bounding box center [618, 268] width 557 height 32
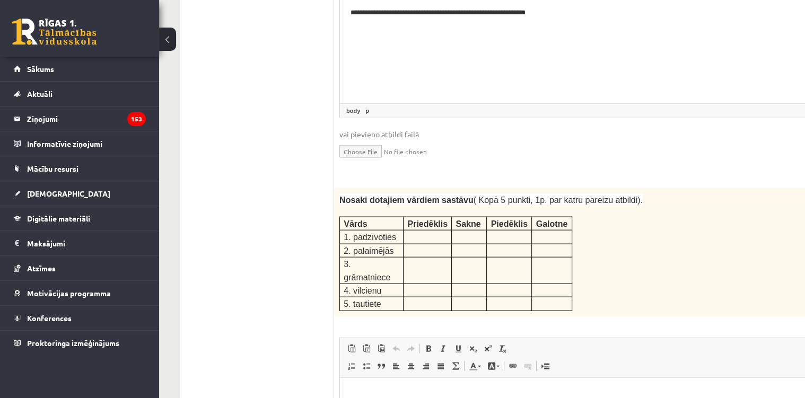
scroll to position [1411, 0]
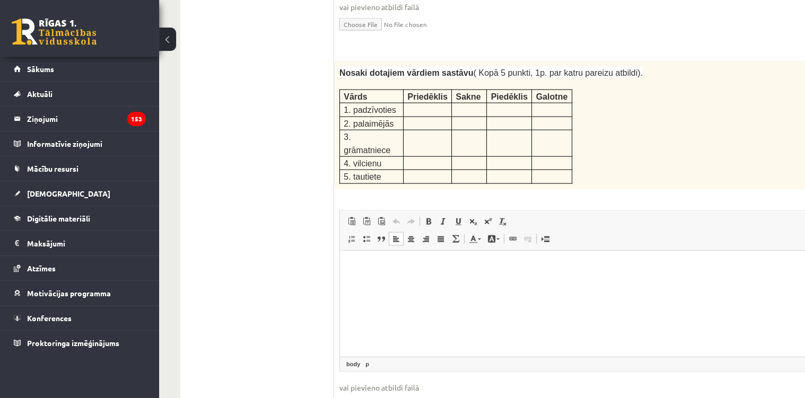
click at [439, 278] on html at bounding box center [618, 266] width 557 height 32
click at [363, 268] on p "**********" at bounding box center [605, 266] width 508 height 11
click at [418, 263] on p "**********" at bounding box center [605, 266] width 508 height 11
click at [358, 268] on p "**********" at bounding box center [605, 266] width 508 height 11
click at [399, 272] on html "**********" at bounding box center [618, 266] width 557 height 32
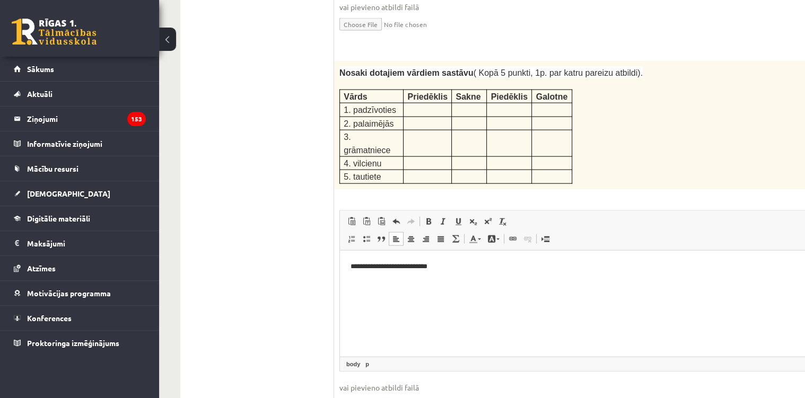
click at [395, 268] on p "**********" at bounding box center [605, 266] width 508 height 11
click at [437, 268] on p "**********" at bounding box center [605, 266] width 508 height 11
click at [439, 268] on p "**********" at bounding box center [605, 266] width 508 height 11
click at [477, 267] on p "**********" at bounding box center [605, 266] width 508 height 11
click at [513, 269] on p "**********" at bounding box center [605, 266] width 508 height 11
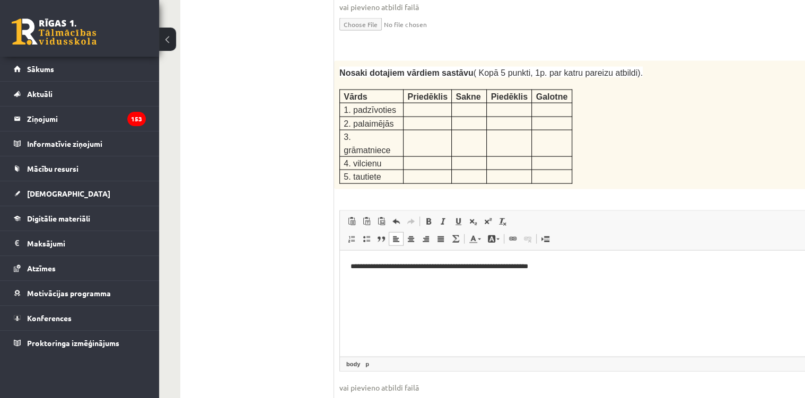
click at [357, 279] on html "**********" at bounding box center [618, 266] width 557 height 32
click at [563, 270] on p "**********" at bounding box center [605, 266] width 508 height 11
click at [522, 276] on p "**********" at bounding box center [605, 272] width 508 height 22
click at [557, 280] on p "**********" at bounding box center [605, 272] width 508 height 22
click at [552, 278] on p "**********" at bounding box center [605, 277] width 508 height 33
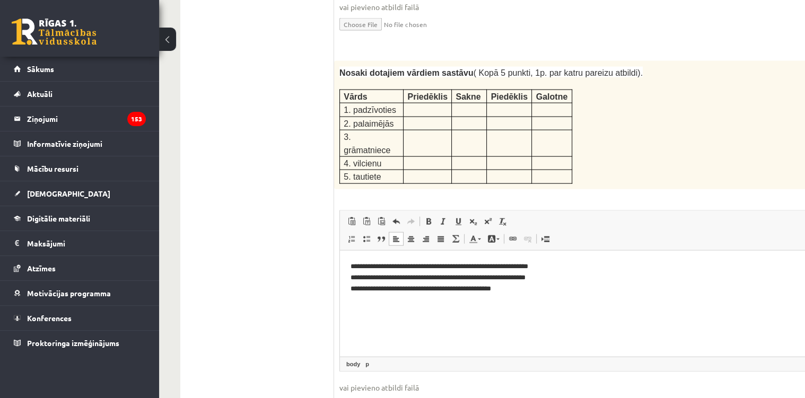
click at [530, 291] on p "**********" at bounding box center [605, 277] width 508 height 33
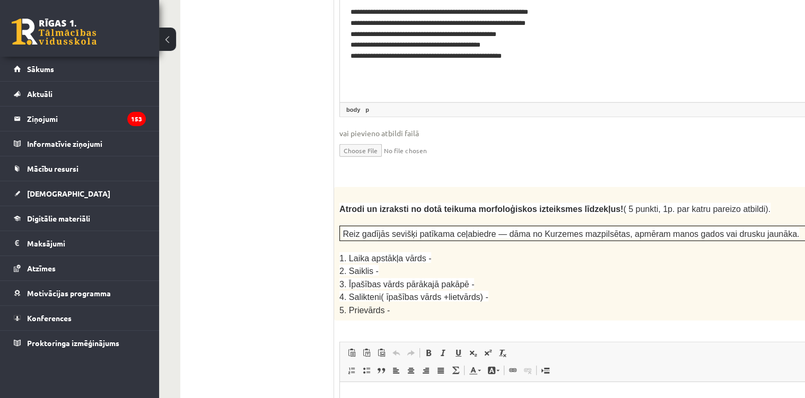
scroll to position [1751, 0]
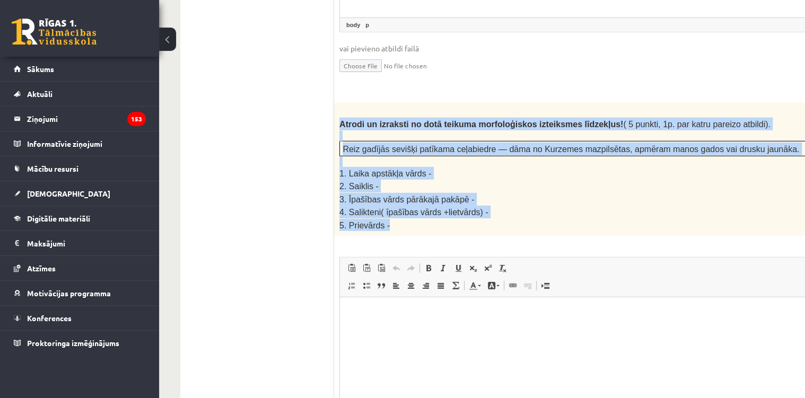
drag, startPoint x: 341, startPoint y: 70, endPoint x: 516, endPoint y: 164, distance: 198.9
click at [516, 164] on div "Atrodi un izraksti no dotā teikuma morfoloģiskos izteiksmes līdzekļus! ( 5 punk…" at bounding box center [618, 169] width 569 height 134
copy div "Atrodi un izraksti no dotā teikuma morfoloģiskos izteiksmes līdzekļus! ( 5 punk…"
click at [468, 167] on p "1. Laika apstākļa vārds -" at bounding box center [591, 173] width 505 height 13
click at [409, 180] on p "2. Saiklis -" at bounding box center [591, 186] width 505 height 13
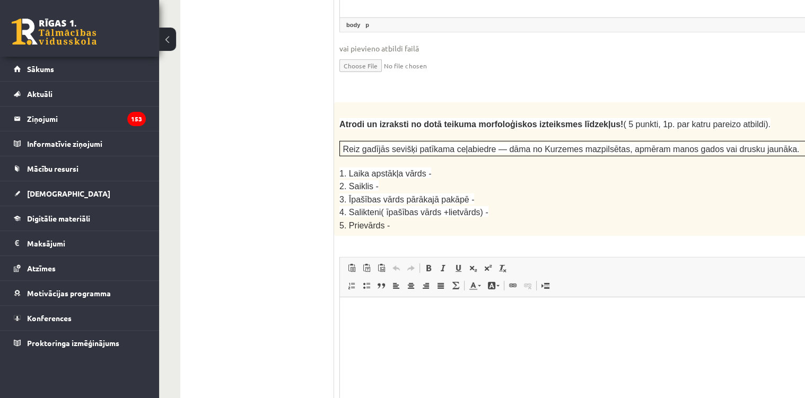
click at [326, 131] on ul "1. uzdevums 2. uzdevums 3. uzdevums" at bounding box center [262, 350] width 143 height 3515
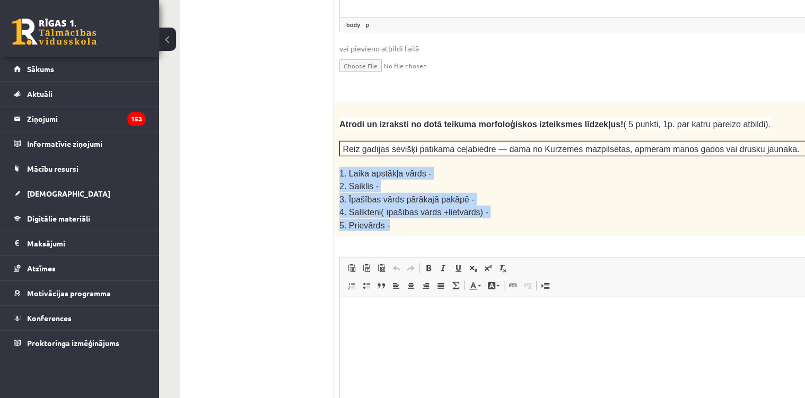
drag, startPoint x: 337, startPoint y: 118, endPoint x: 448, endPoint y: 166, distance: 120.4
click at [448, 166] on div "Atrodi un izraksti no dotā teikuma morfoloģiskos izteiksmes līdzekļus! ( 5 punk…" at bounding box center [618, 169] width 569 height 134
copy div "1. Laika apstākļa vārds - 2. Saiklis - 3. Īpašības vārds pārākajā pakāpē - 4. S…"
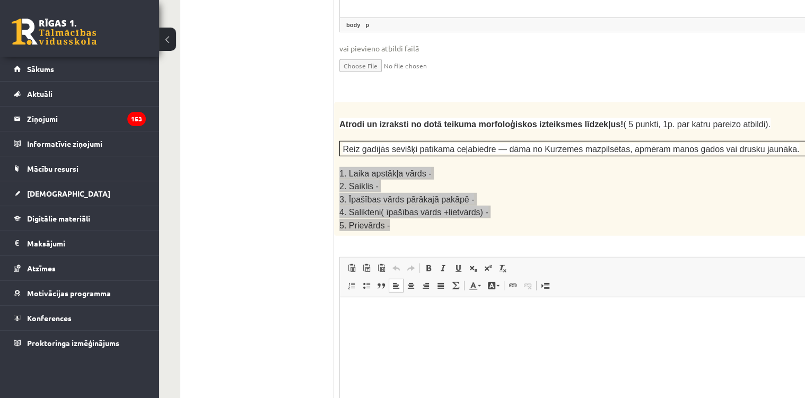
click at [383, 330] on html at bounding box center [618, 314] width 557 height 32
paste body "Editor, wiswyg-editor-user-answer-47433804285340"
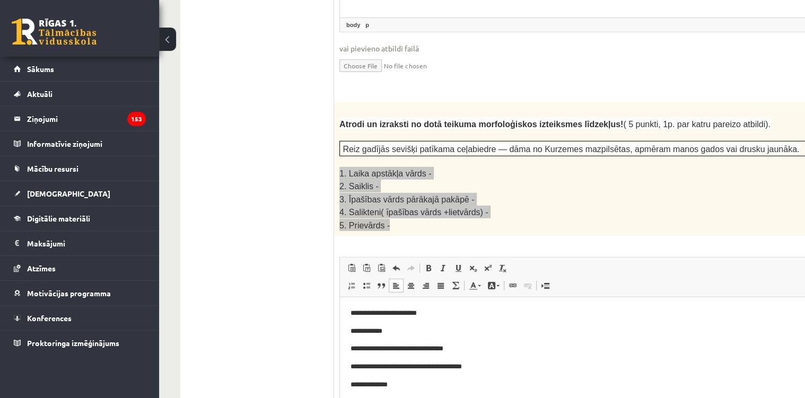
click at [440, 309] on p "**********" at bounding box center [605, 313] width 508 height 11
click at [413, 336] on p "**********" at bounding box center [605, 331] width 508 height 11
click at [474, 355] on p "**********" at bounding box center [605, 349] width 508 height 11
click at [479, 360] on body "**********" at bounding box center [619, 349] width 536 height 82
click at [440, 386] on p "**********" at bounding box center [605, 385] width 508 height 11
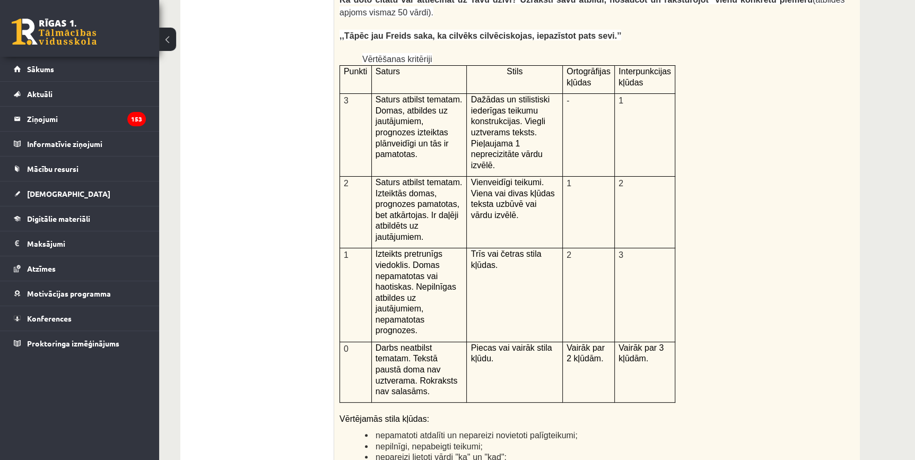
scroll to position [2310, 0]
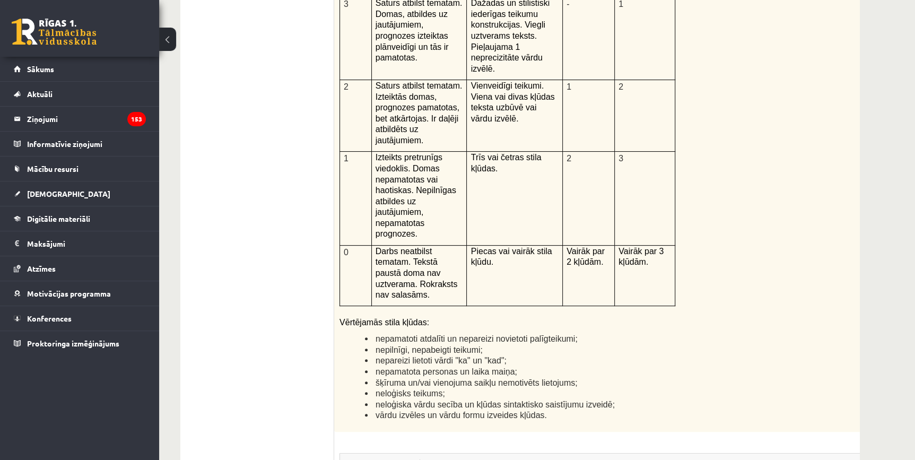
scroll to position [2455, 0]
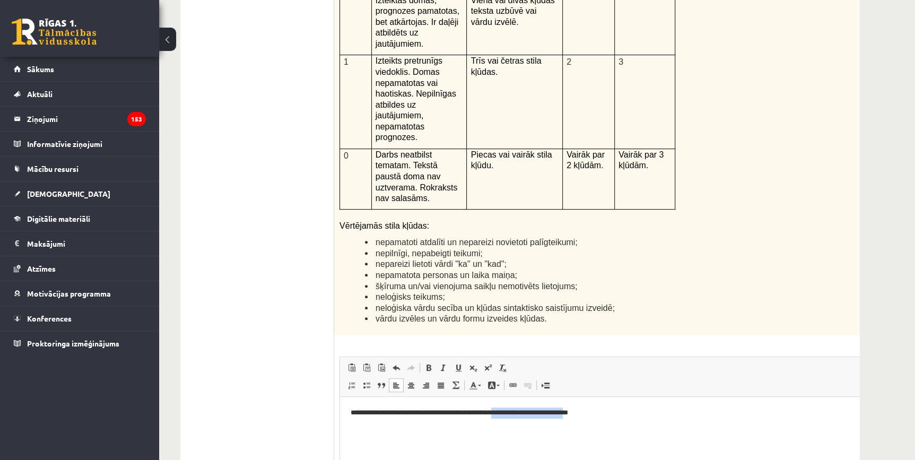
drag, startPoint x: 585, startPoint y: 412, endPoint x: 503, endPoint y: 415, distance: 81.7
click at [503, 404] on p "**********" at bounding box center [605, 412] width 508 height 11
click at [590, 404] on p "**********" at bounding box center [605, 412] width 508 height 11
drag, startPoint x: 590, startPoint y: 416, endPoint x: 525, endPoint y: 417, distance: 65.3
click at [525, 404] on html "**********" at bounding box center [618, 412] width 557 height 32
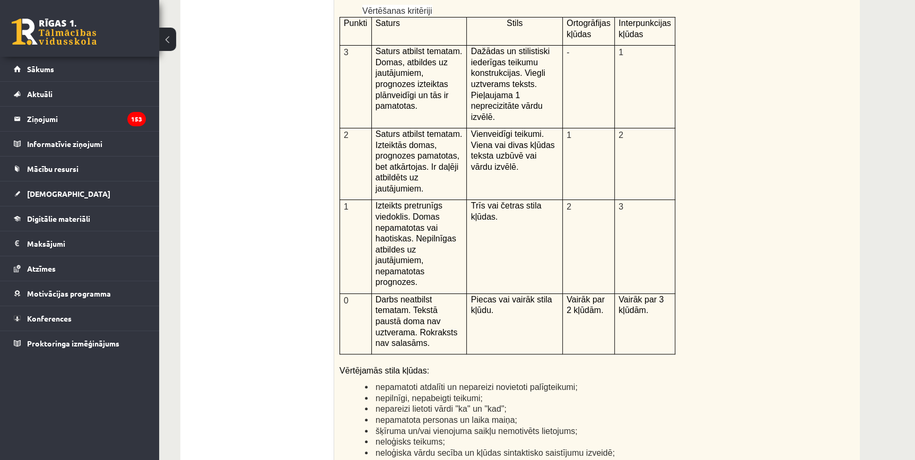
scroll to position [2503, 0]
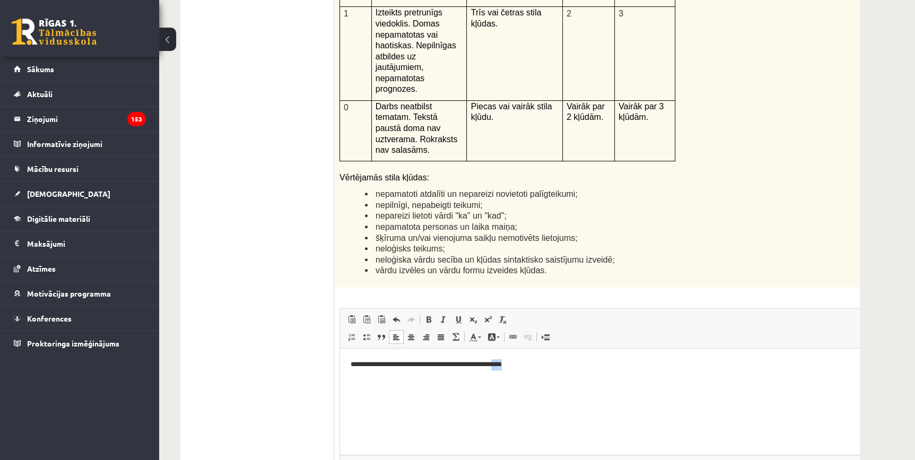
drag, startPoint x: 520, startPoint y: 364, endPoint x: 504, endPoint y: 368, distance: 16.7
click at [504, 368] on p "**********" at bounding box center [605, 364] width 508 height 11
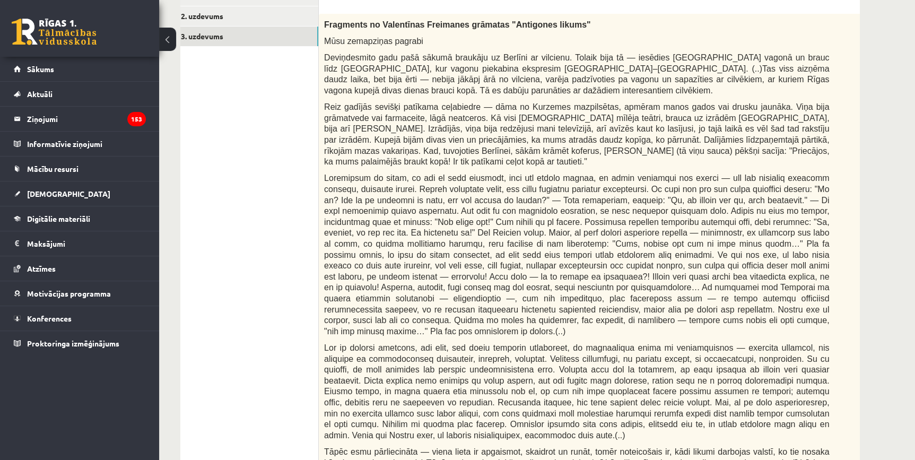
scroll to position [310, 0]
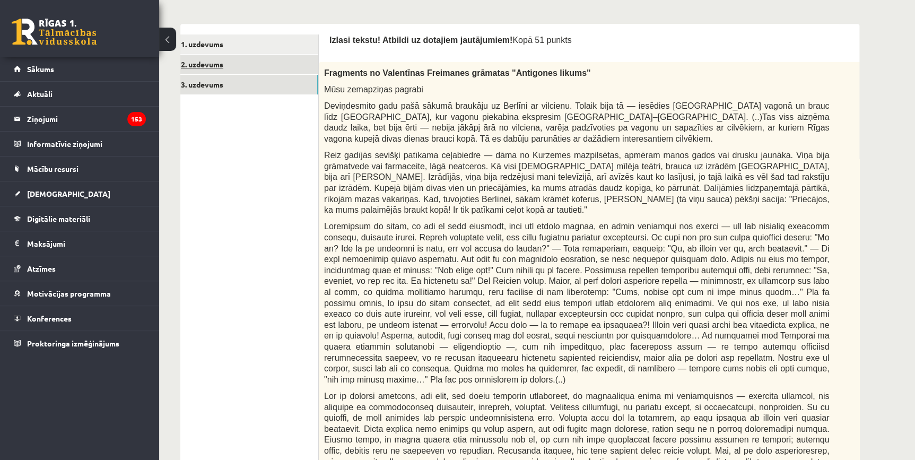
click at [207, 64] on link "2. uzdevums" at bounding box center [247, 65] width 143 height 20
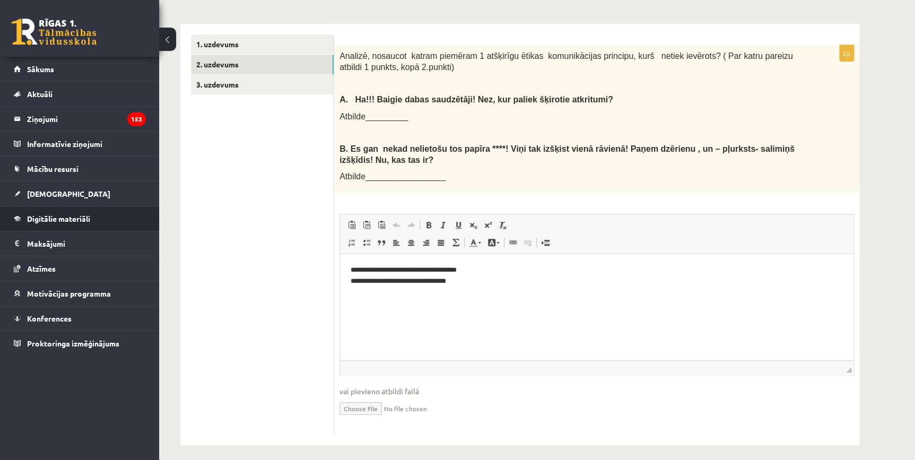
scroll to position [0, 0]
click at [249, 45] on link "1. uzdevums" at bounding box center [262, 44] width 143 height 20
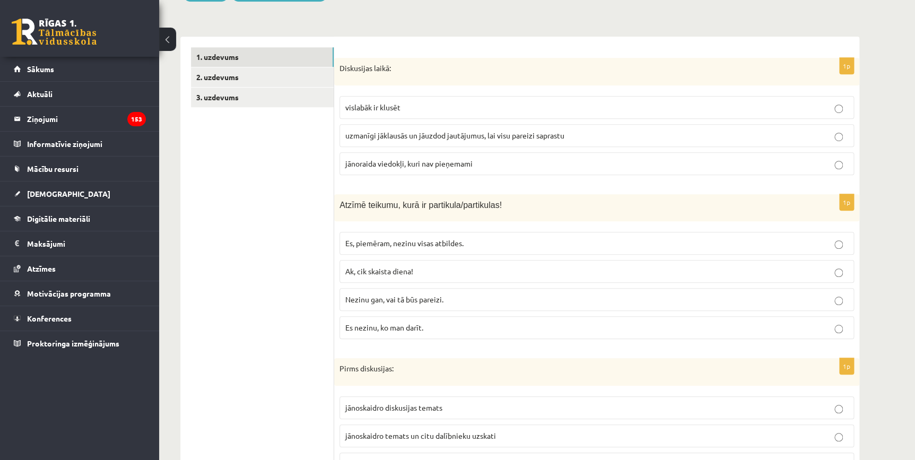
scroll to position [56, 0]
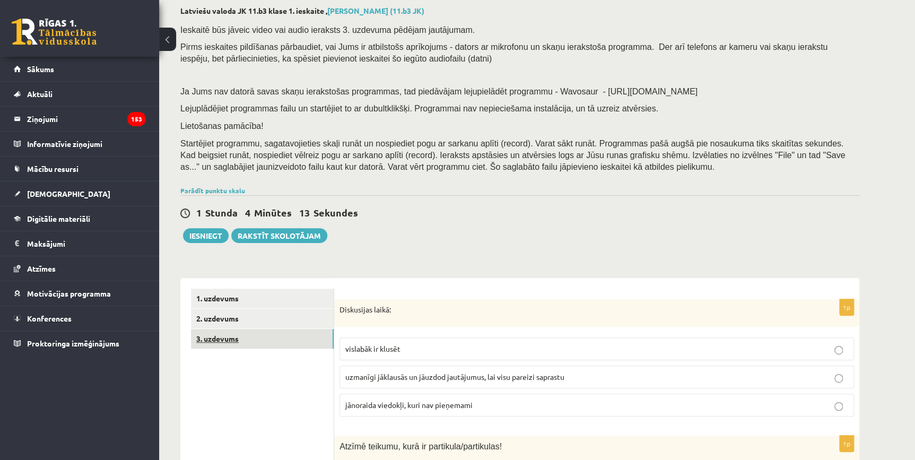
click at [220, 344] on link "3. uzdevums" at bounding box center [262, 339] width 143 height 20
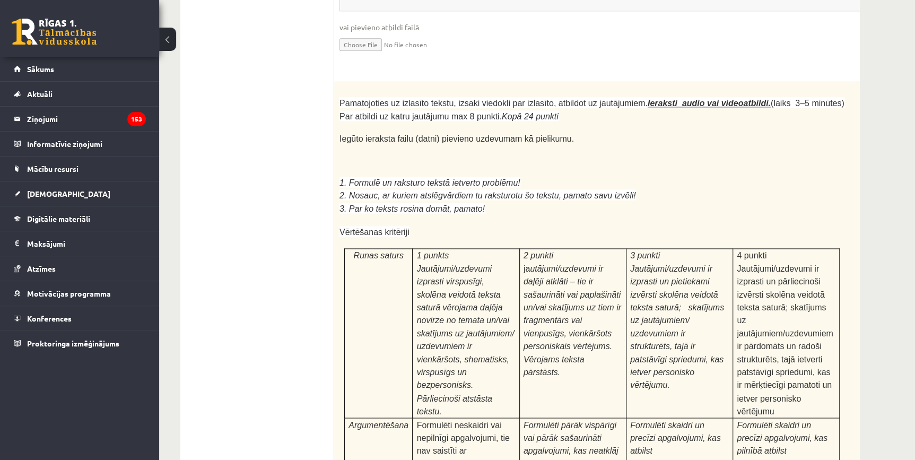
scroll to position [2865, 0]
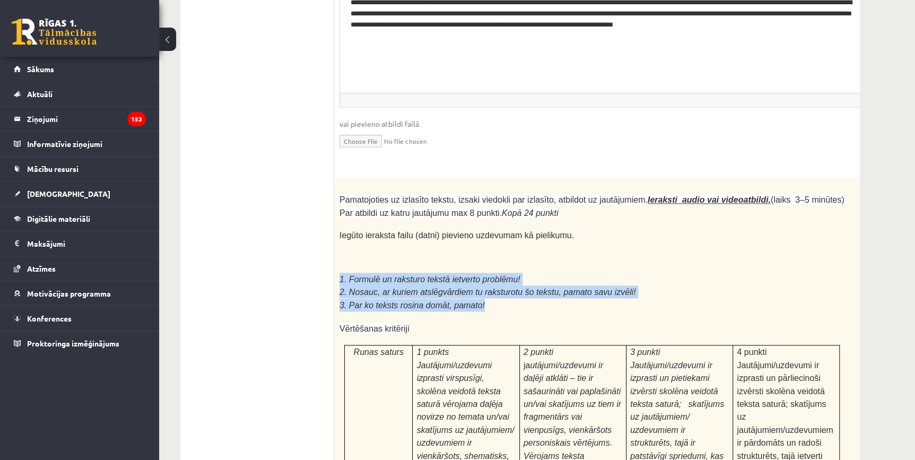
drag, startPoint x: 338, startPoint y: 150, endPoint x: 479, endPoint y: 172, distance: 143.3
click at [479, 178] on div "Pamatojoties uz izlasīto tekstu, izsaki viedokli par izlasīto, atbildot uz jaut…" at bounding box center [618, 465] width 569 height 575
copy div "1. Formulē un raksturo tekstā ietverto problēmu! 2. Nosauc, ar kuriem atslēgvār…"
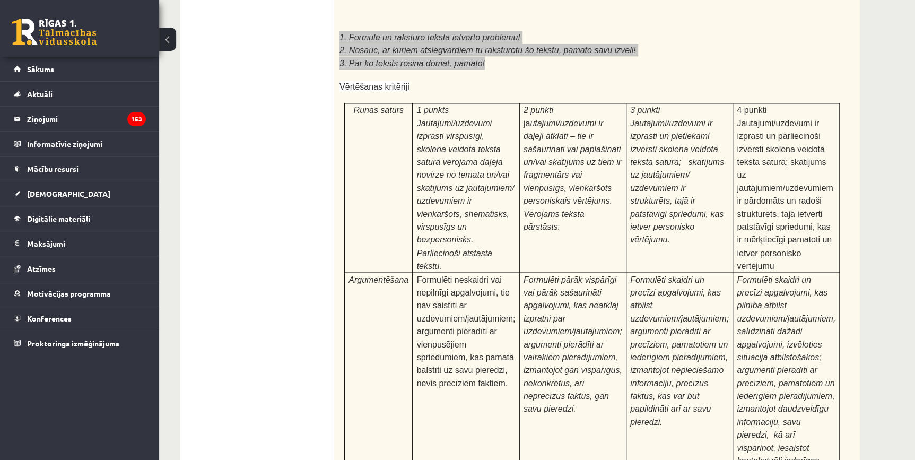
scroll to position [3251, 0]
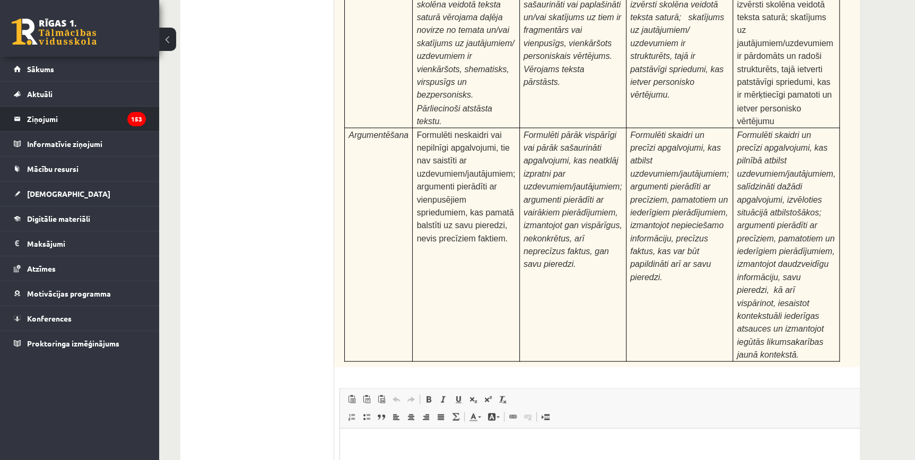
type input "**********"
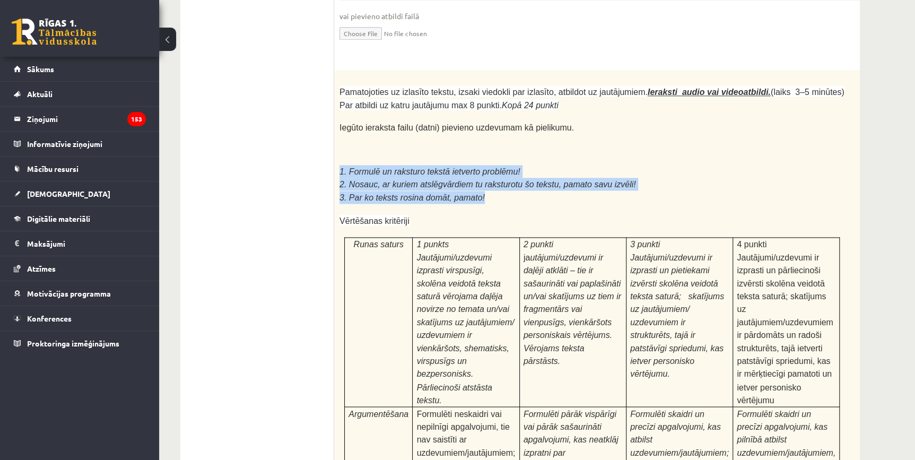
scroll to position [2731, 0]
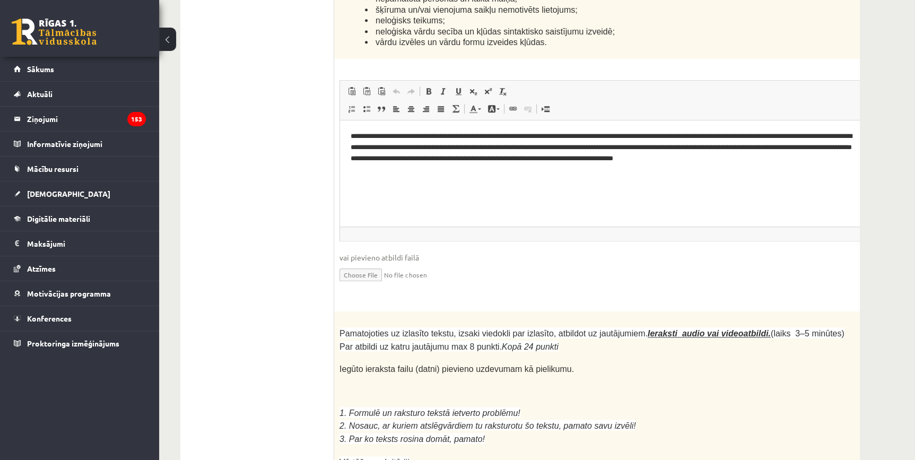
click at [696, 396] on p at bounding box center [591, 401] width 505 height 11
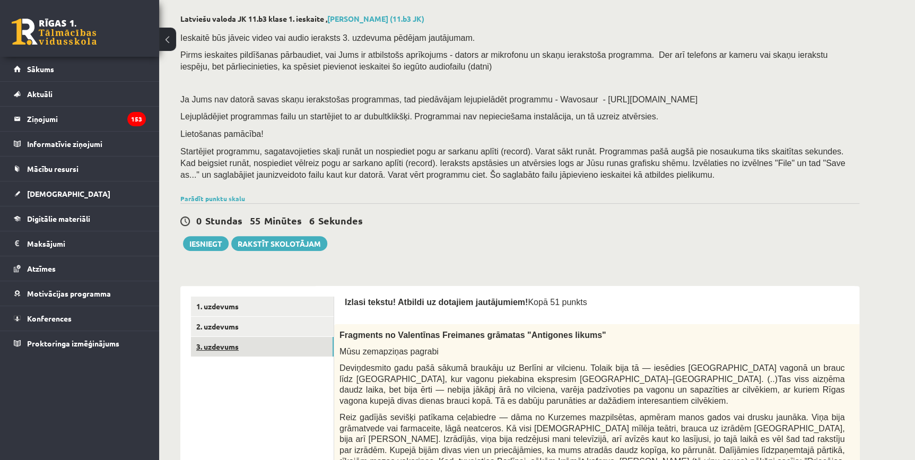
scroll to position [193, 0]
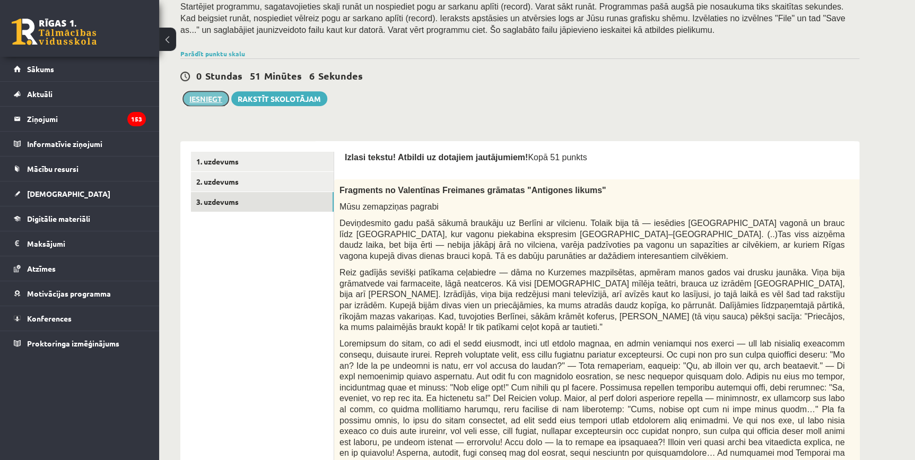
click at [200, 95] on button "Iesniegt" at bounding box center [206, 98] width 46 height 15
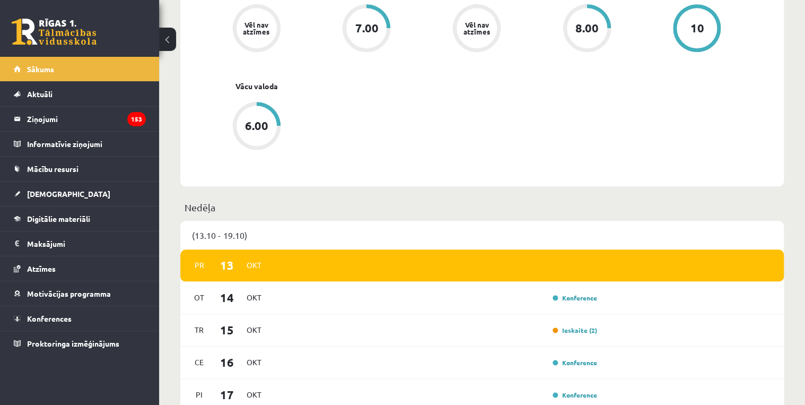
scroll to position [255, 0]
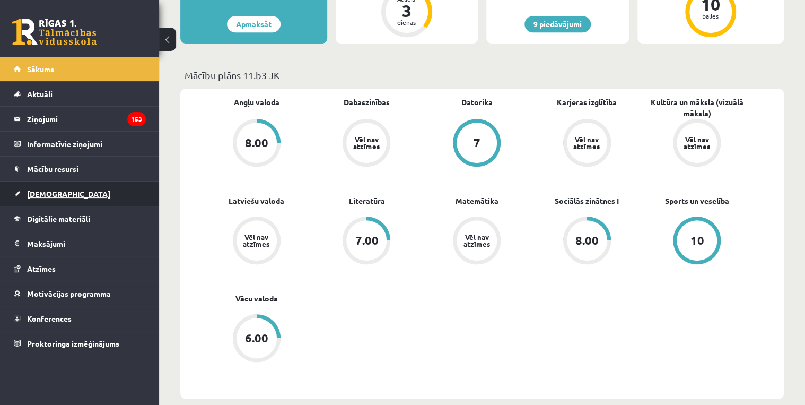
click at [55, 188] on link "[DEMOGRAPHIC_DATA]" at bounding box center [80, 193] width 132 height 24
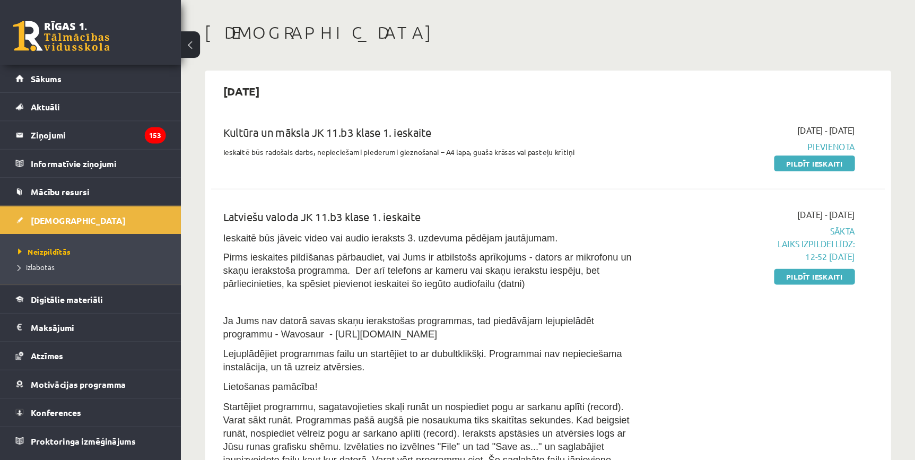
scroll to position [127, 0]
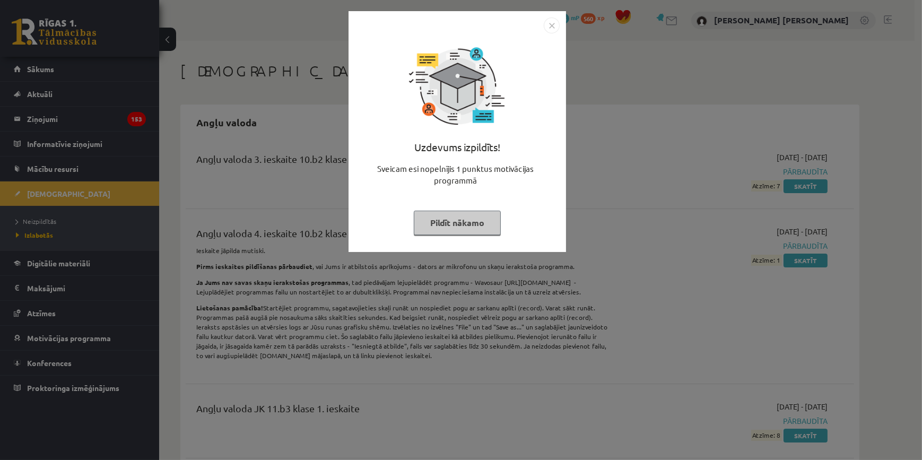
click at [466, 220] on button "Pildīt nākamo" at bounding box center [457, 223] width 87 height 24
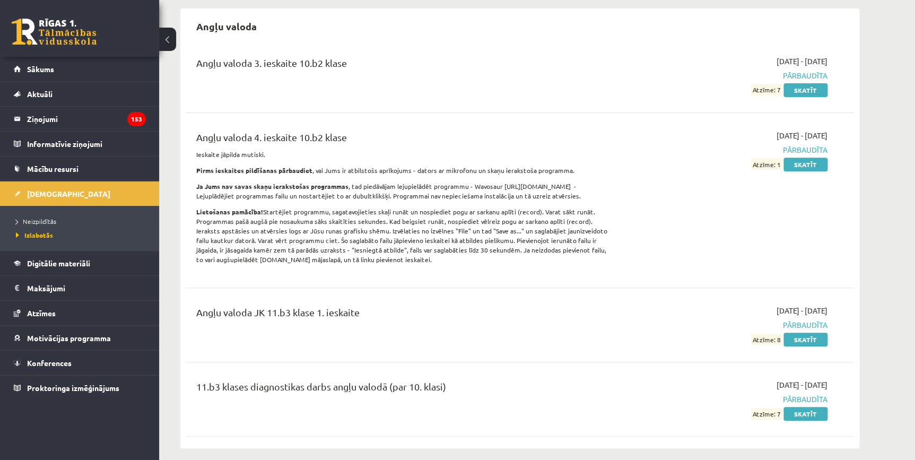
scroll to position [48, 0]
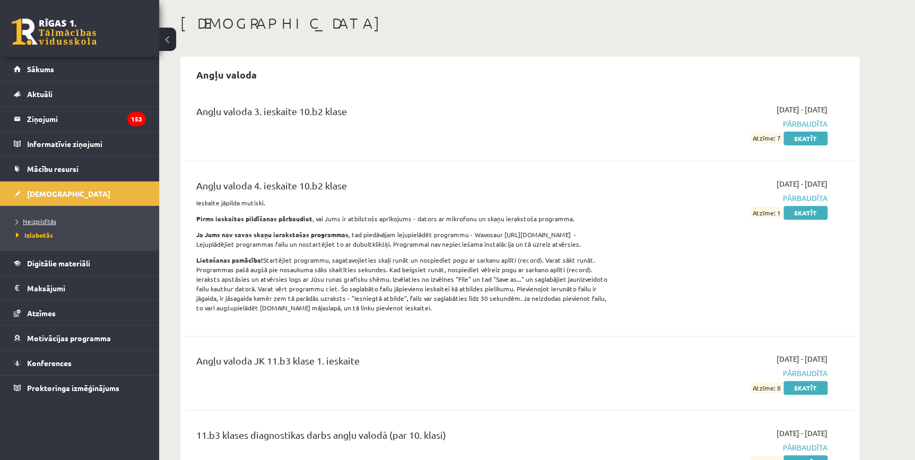
click at [39, 221] on span "Neizpildītās" at bounding box center [36, 221] width 40 height 8
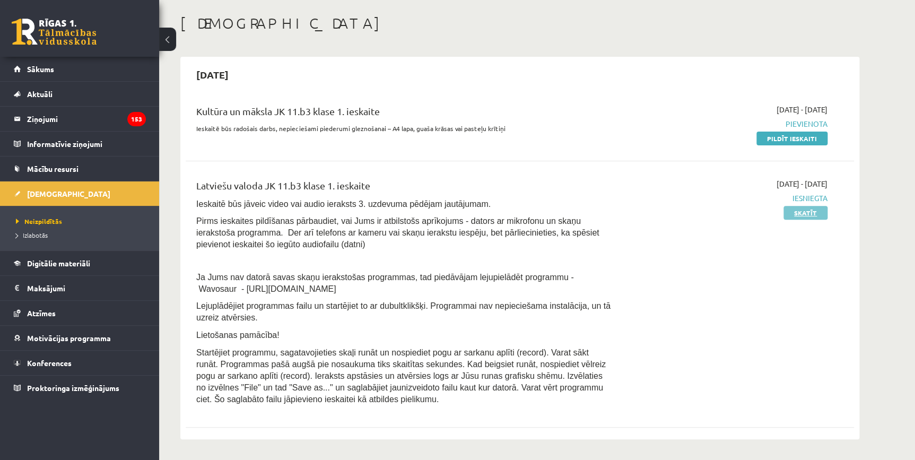
click at [819, 215] on link "Skatīt" at bounding box center [805, 213] width 44 height 14
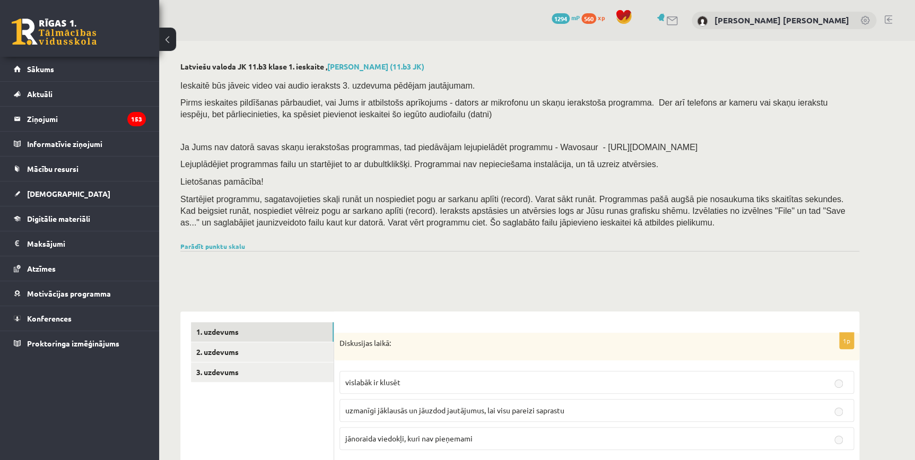
scroll to position [144, 0]
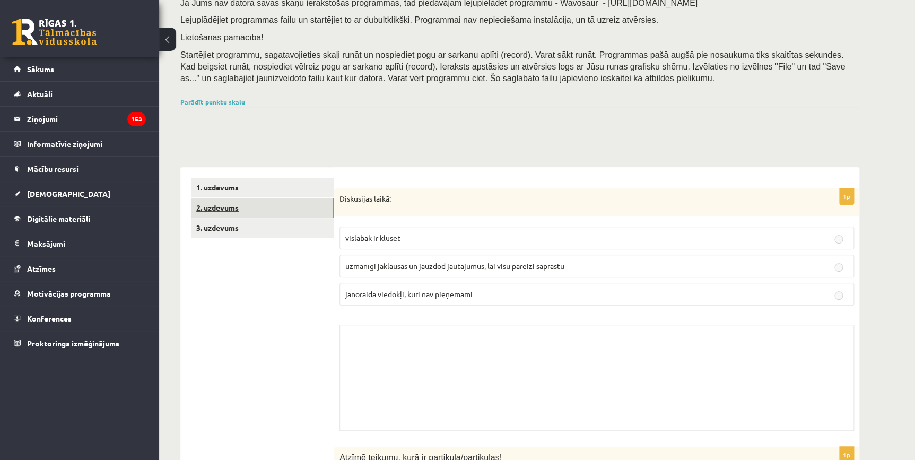
click at [246, 205] on link "2. uzdevums" at bounding box center [262, 208] width 143 height 20
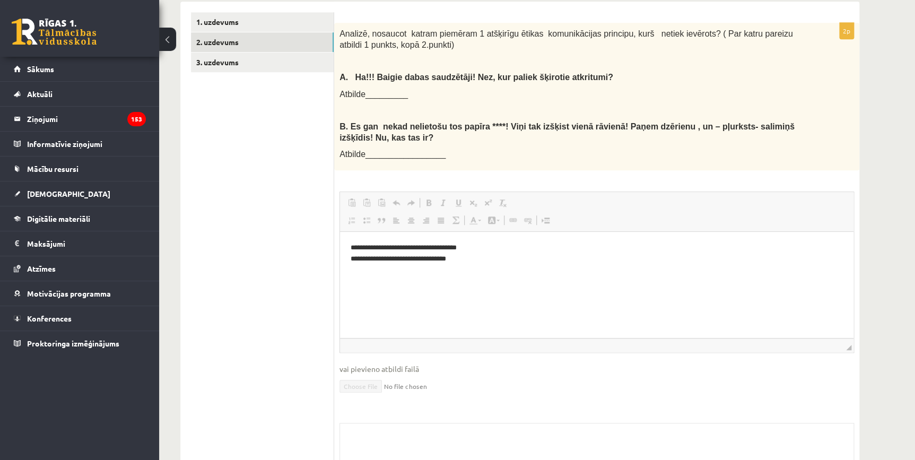
scroll to position [0, 0]
click at [274, 63] on link "3. uzdevums" at bounding box center [262, 63] width 143 height 20
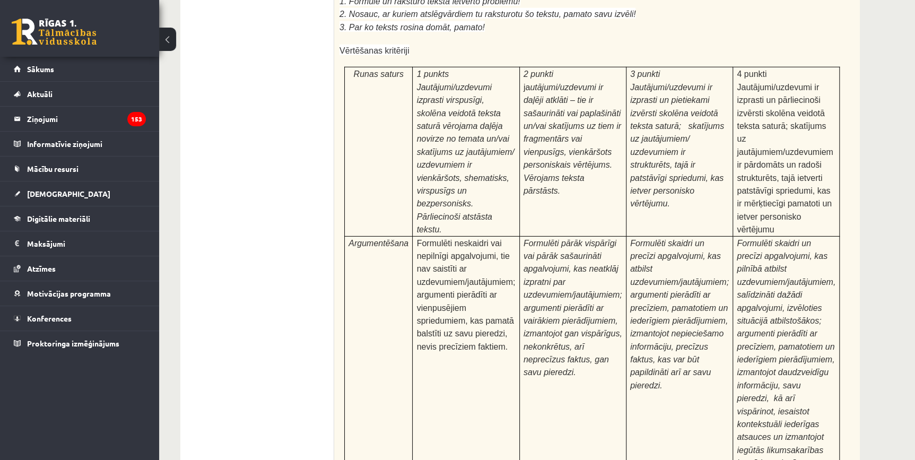
scroll to position [4046, 0]
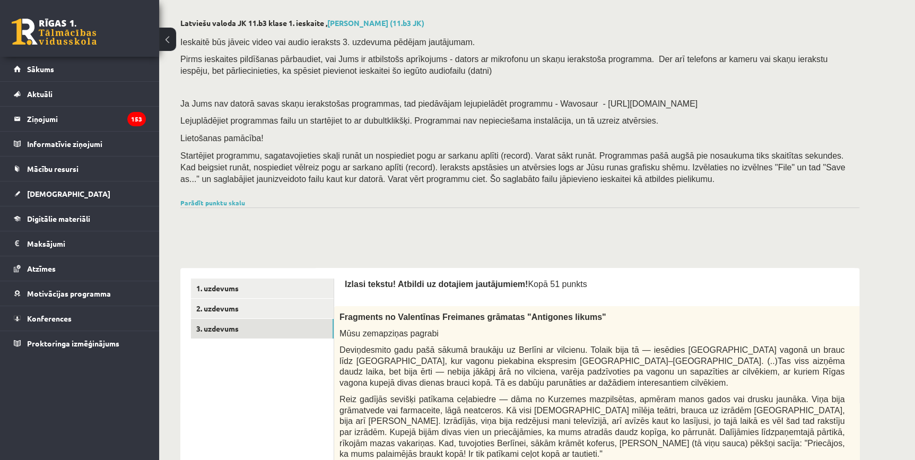
scroll to position [0, 0]
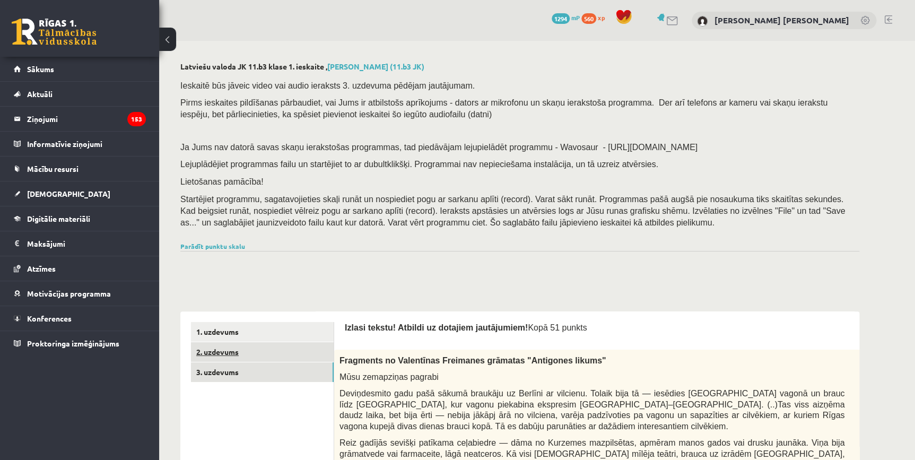
click at [268, 354] on link "2. uzdevums" at bounding box center [262, 352] width 143 height 20
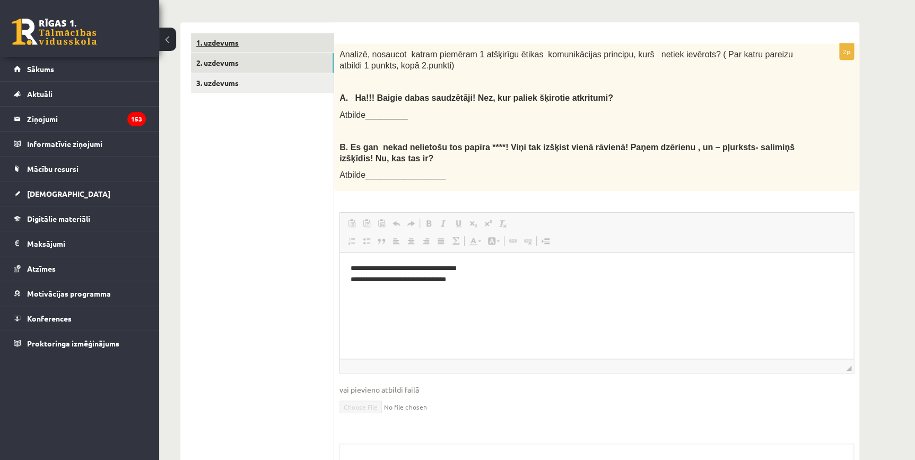
click at [220, 41] on link "1. uzdevums" at bounding box center [262, 43] width 143 height 20
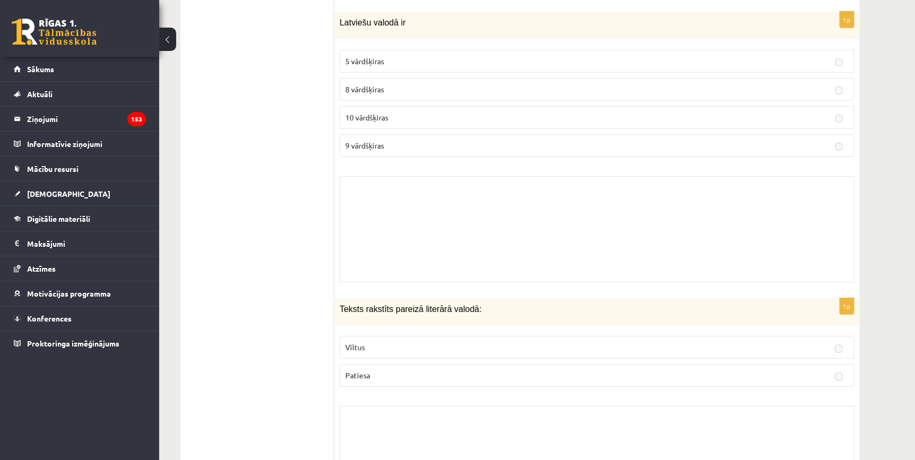
scroll to position [1784, 0]
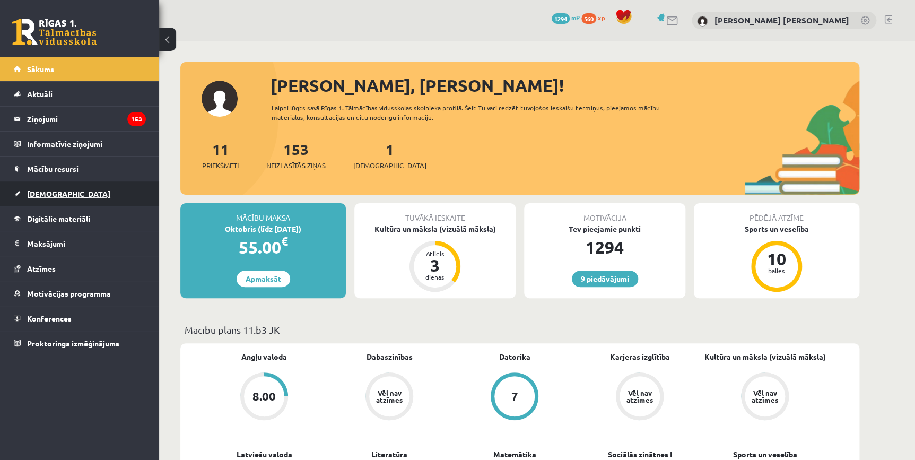
click at [57, 182] on link "[DEMOGRAPHIC_DATA]" at bounding box center [80, 193] width 132 height 24
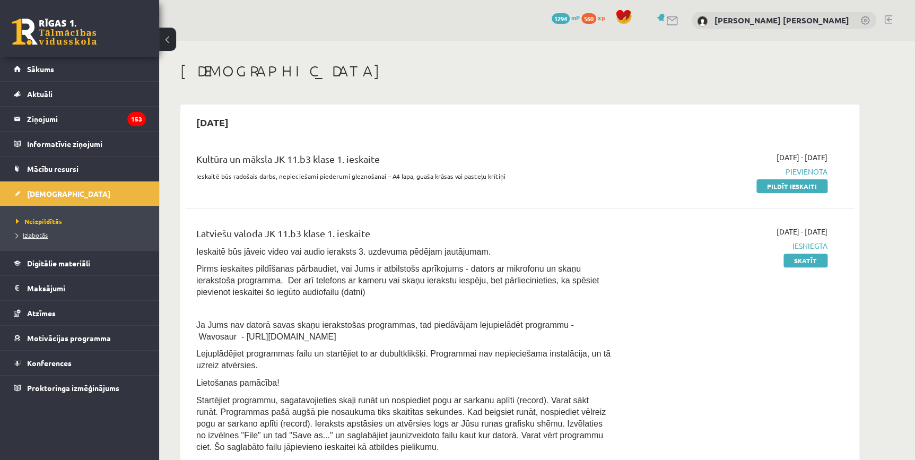
click at [62, 235] on link "Izlabotās" at bounding box center [82, 235] width 133 height 10
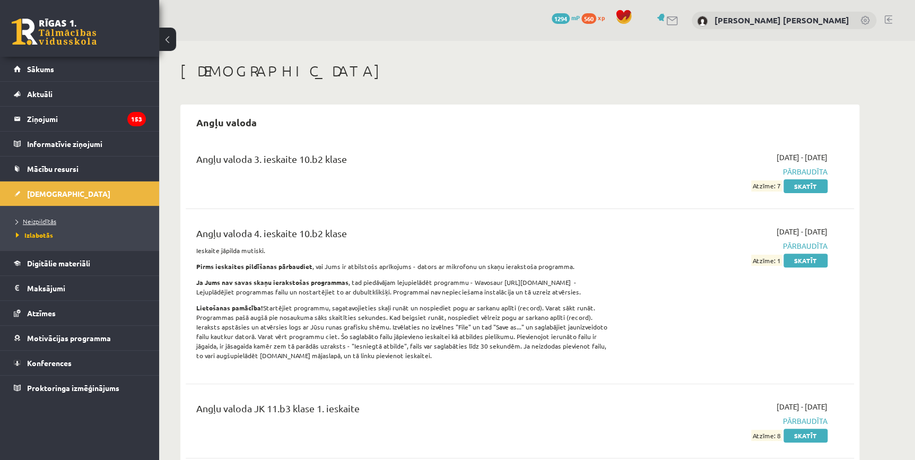
click at [52, 216] on link "Neizpildītās" at bounding box center [82, 221] width 133 height 10
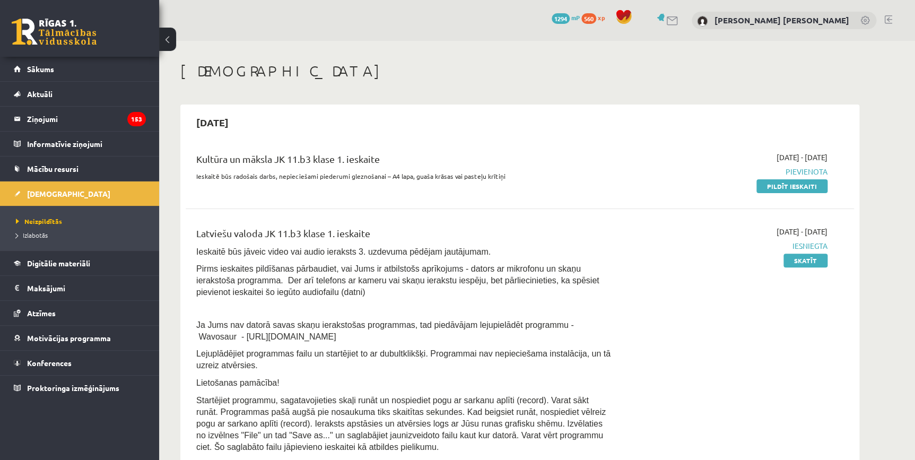
scroll to position [96, 0]
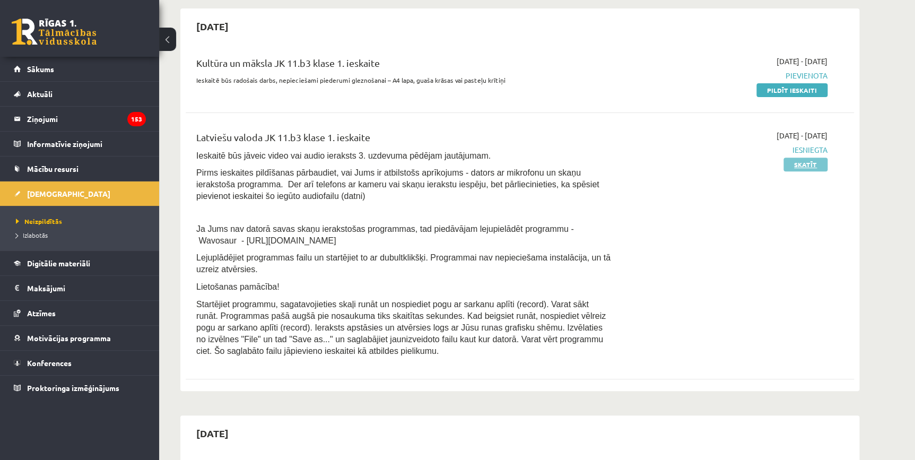
click at [801, 164] on link "Skatīt" at bounding box center [805, 165] width 44 height 14
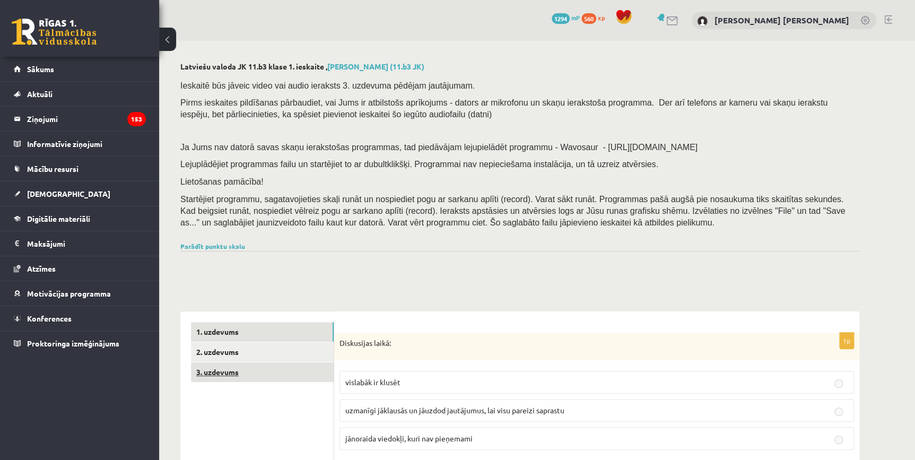
click at [240, 373] on link "3. uzdevums" at bounding box center [262, 372] width 143 height 20
